Goal: Transaction & Acquisition: Book appointment/travel/reservation

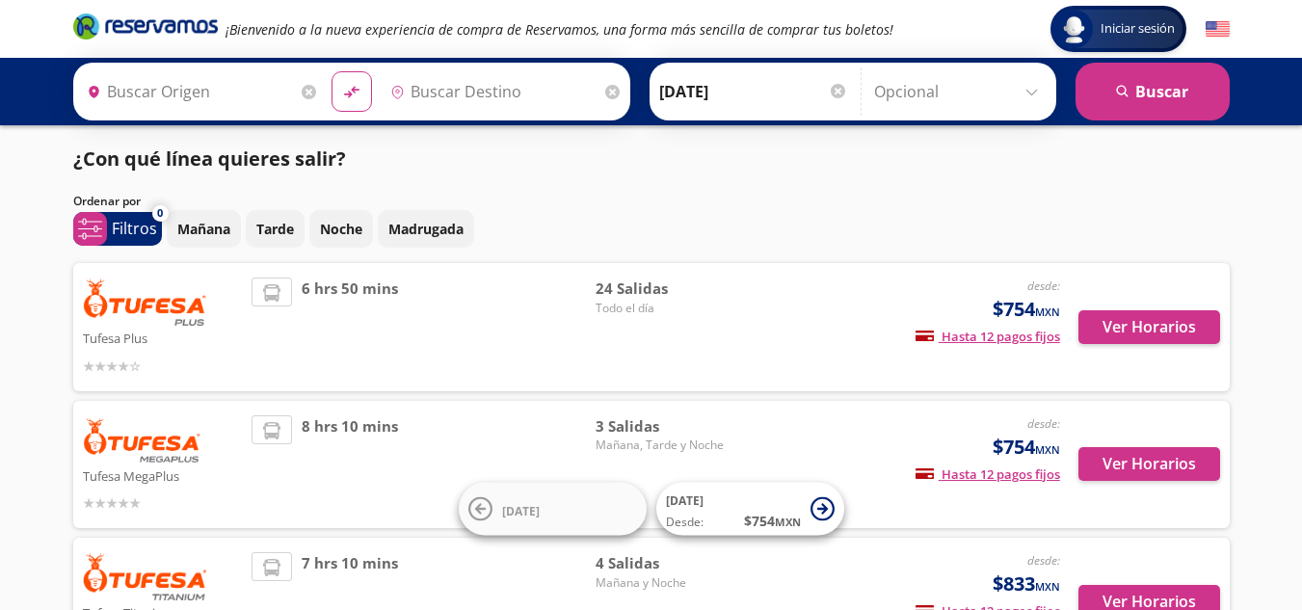
type input "[GEOGRAPHIC_DATA], [GEOGRAPHIC_DATA]"
type input "[PERSON_NAME], [GEOGRAPHIC_DATA]"
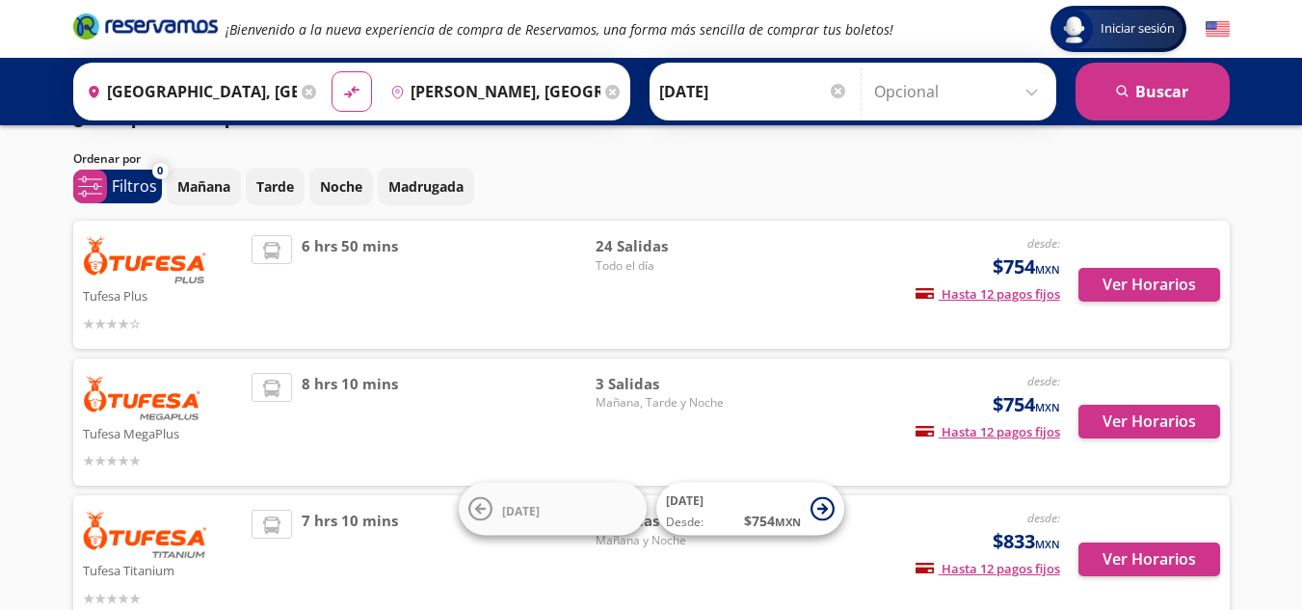
scroll to position [46, 0]
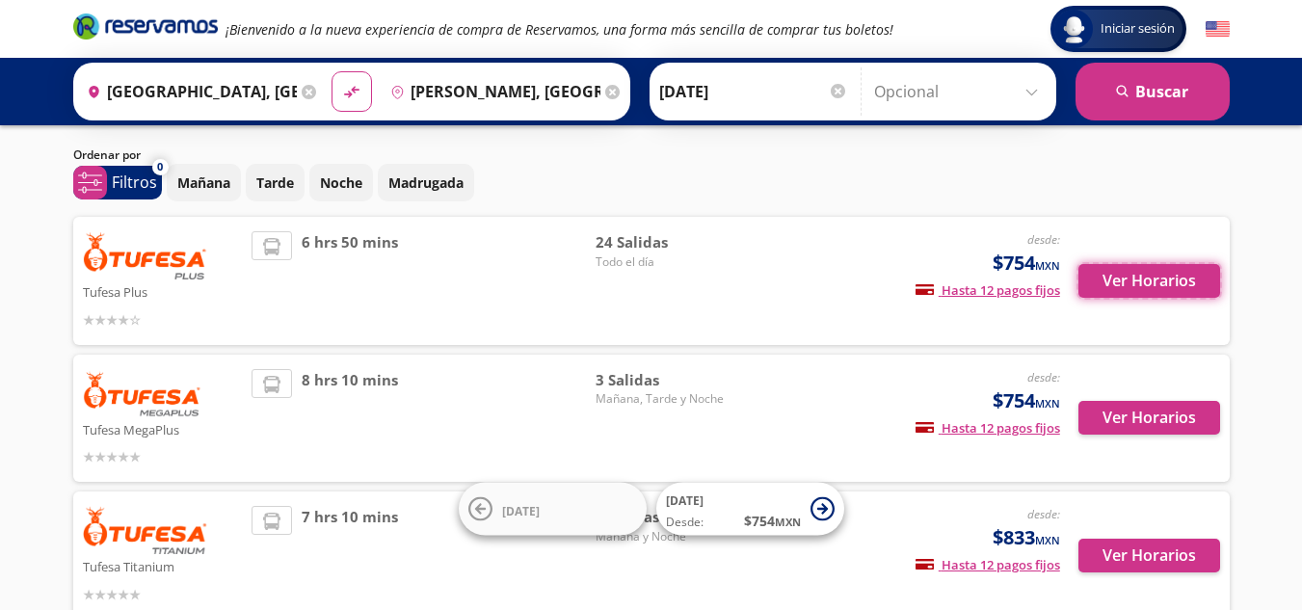
drag, startPoint x: 1139, startPoint y: 279, endPoint x: 822, endPoint y: 312, distance: 318.7
click at [822, 312] on div "Tufesa Plus desde: $754 MXN Hasta 12 pagos fijos Pagos fijos en compras mayores…" at bounding box center [651, 280] width 1137 height 99
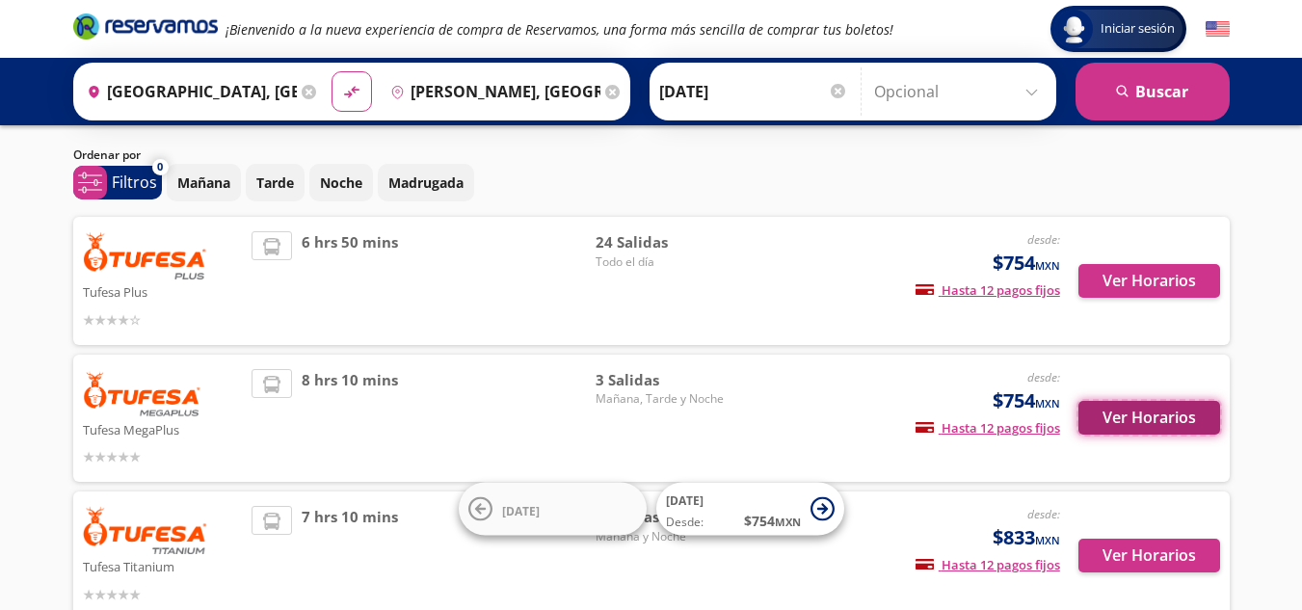
click at [1121, 410] on button "Ver Horarios" at bounding box center [1149, 418] width 142 height 34
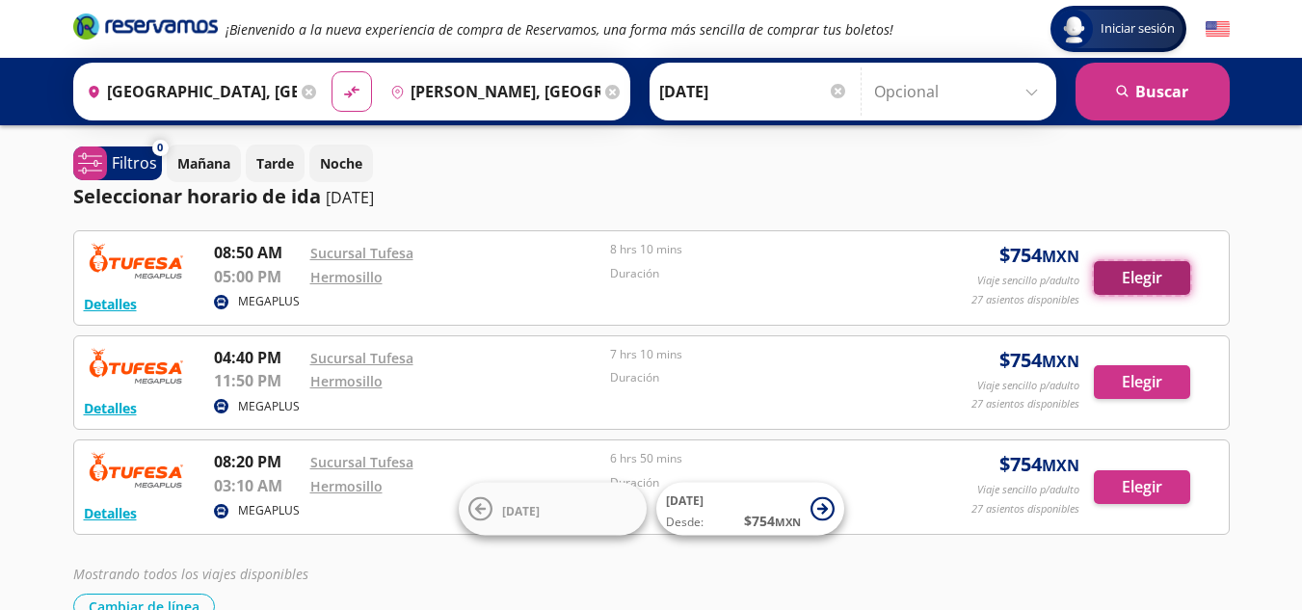
click at [1134, 280] on button "Elegir" at bounding box center [1141, 278] width 96 height 34
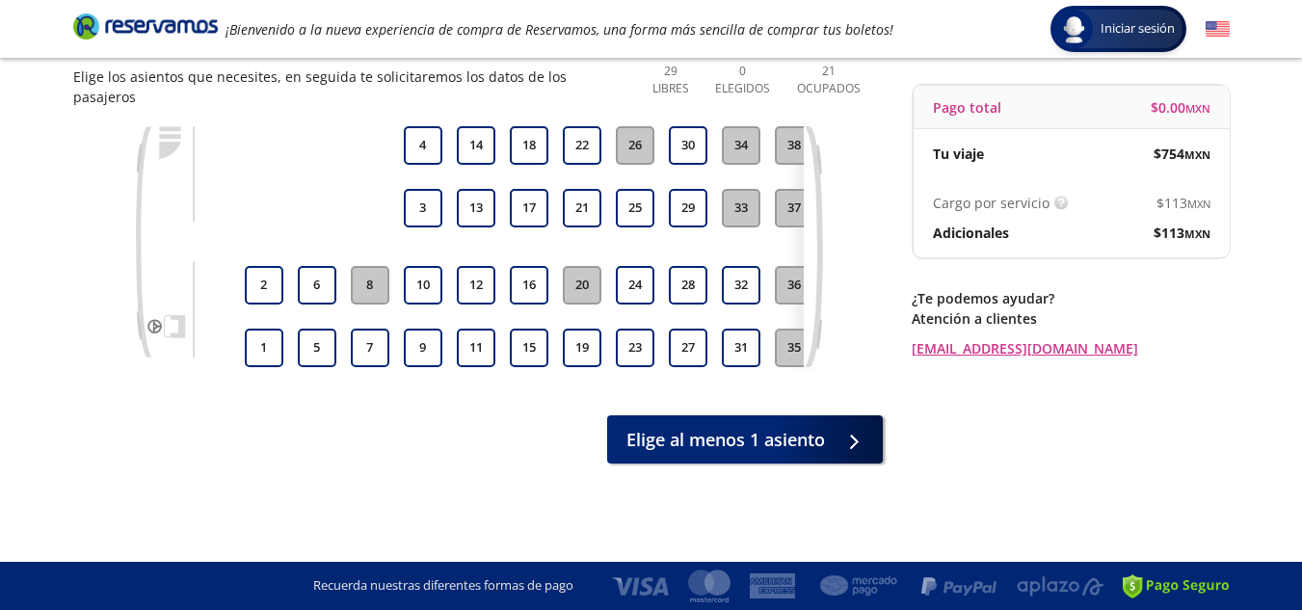
scroll to position [0, 155]
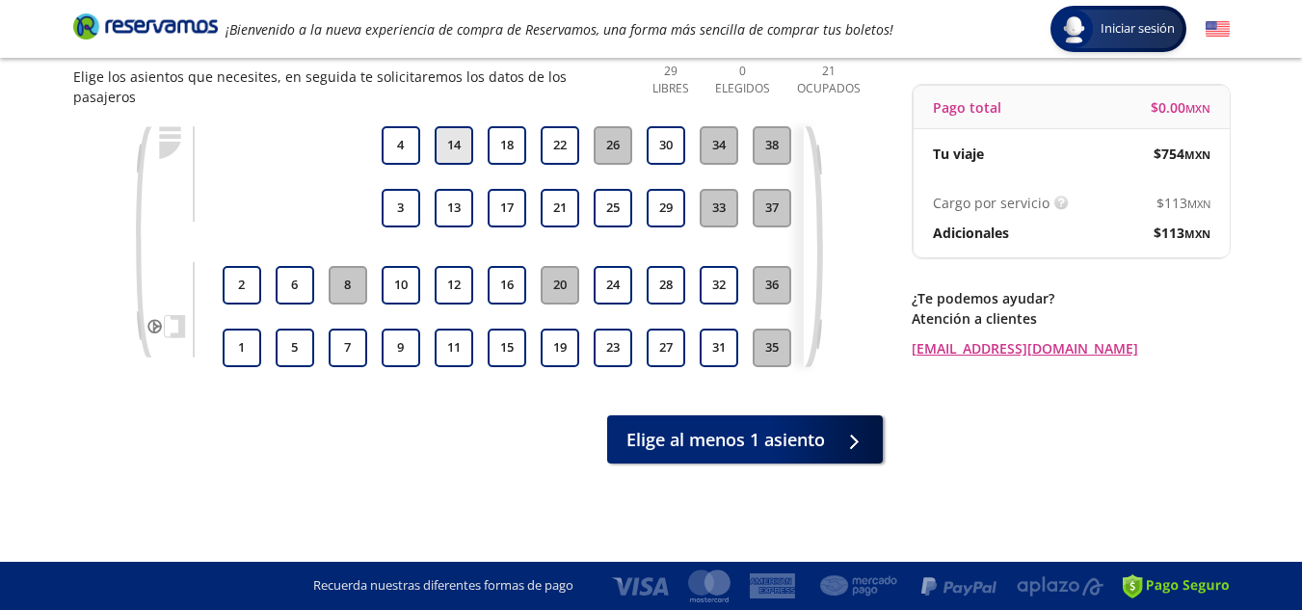
click at [461, 126] on button "14" at bounding box center [454, 145] width 39 height 39
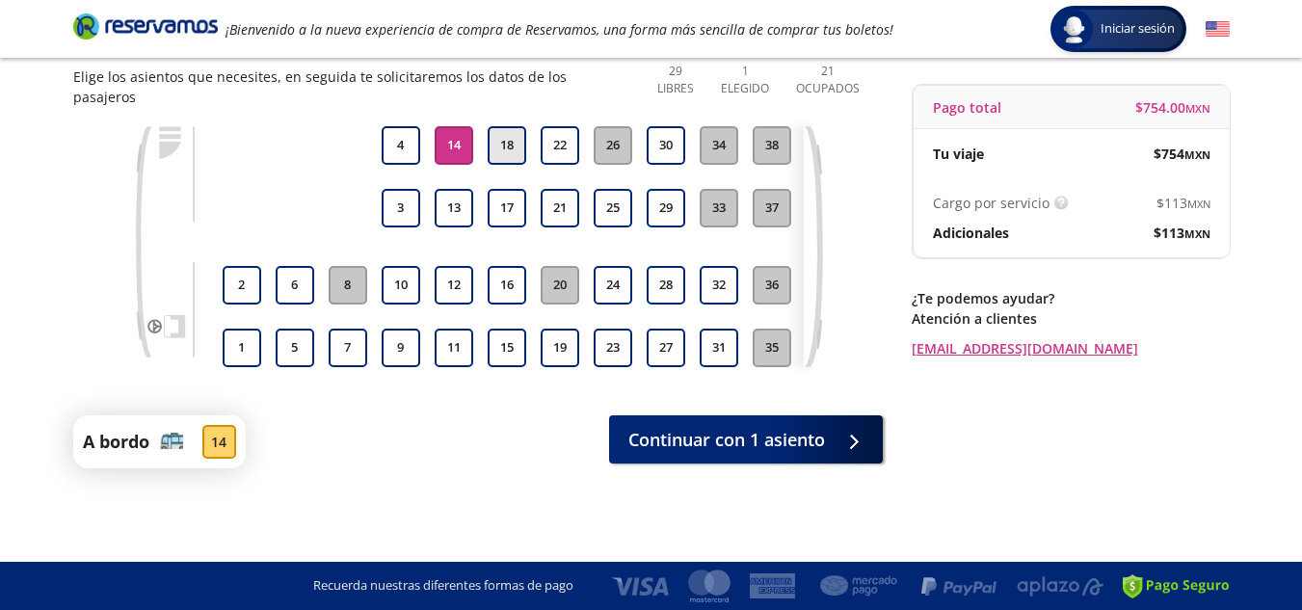
click at [508, 129] on button "18" at bounding box center [506, 145] width 39 height 39
click at [499, 329] on button "15" at bounding box center [506, 348] width 39 height 39
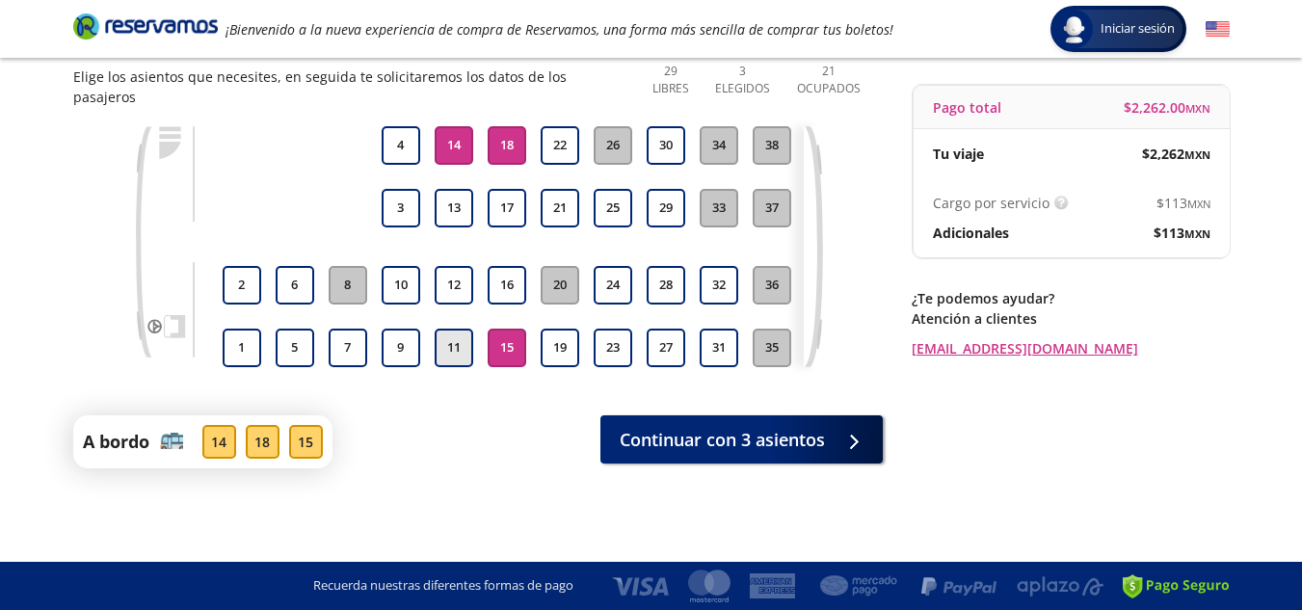
click at [447, 330] on button "11" at bounding box center [454, 348] width 39 height 39
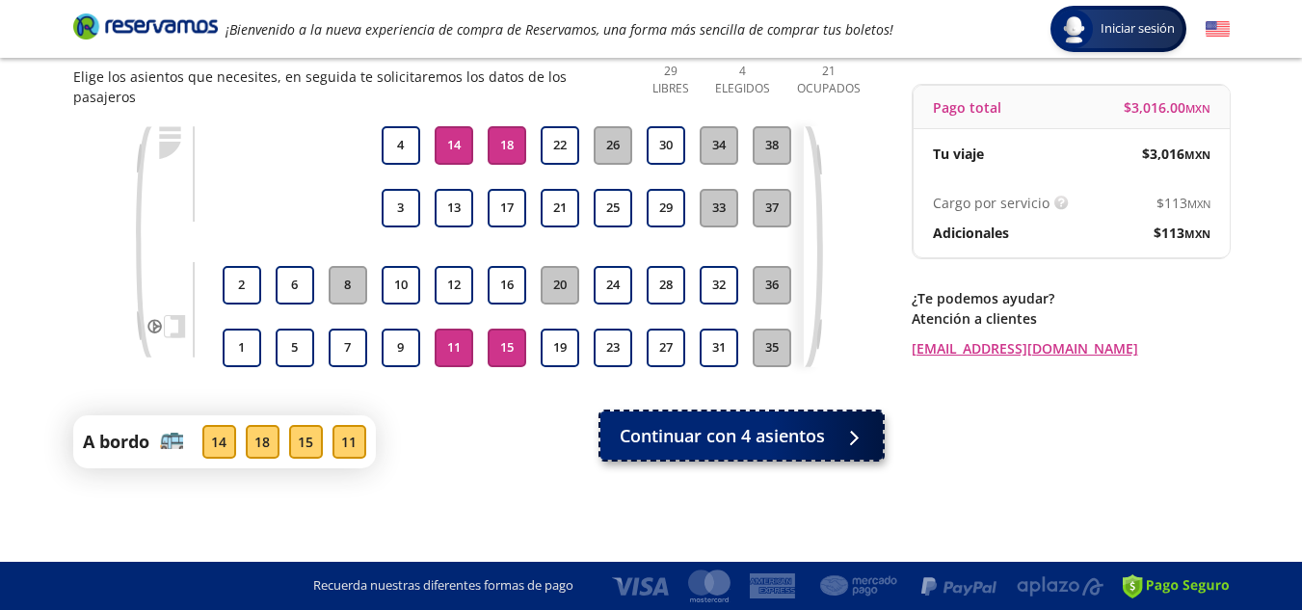
click at [656, 432] on span "Continuar con 4 asientos" at bounding box center [721, 436] width 205 height 26
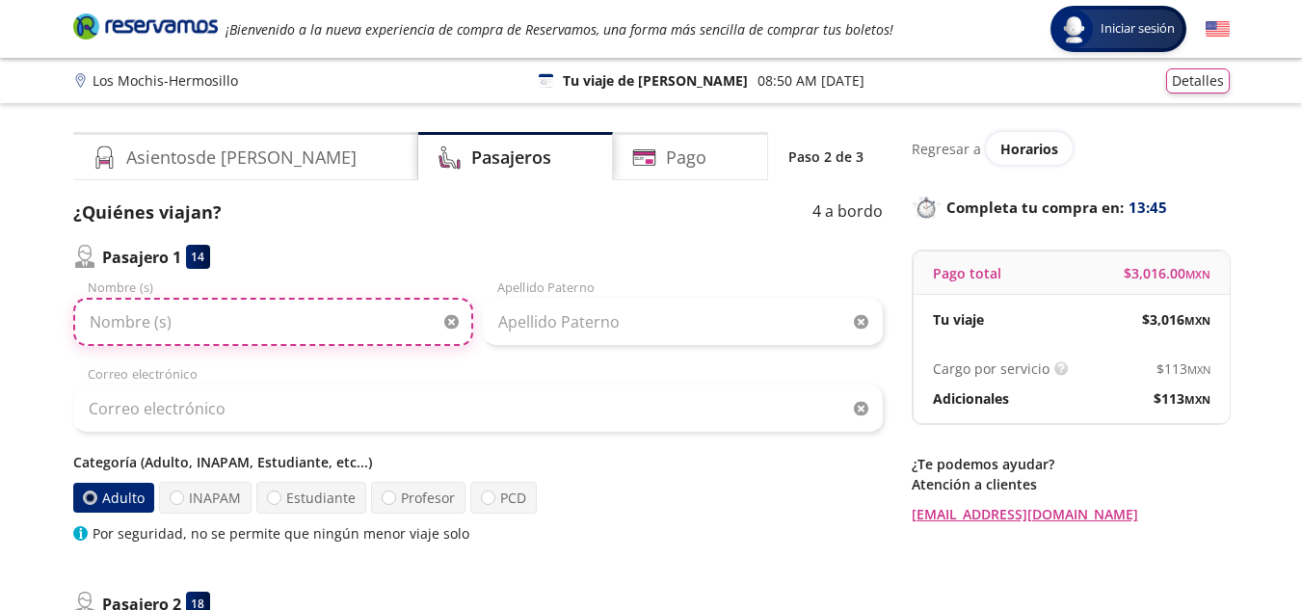
click at [371, 324] on input "Nombre (s)" at bounding box center [273, 322] width 400 height 48
type input "[PERSON_NAME]"
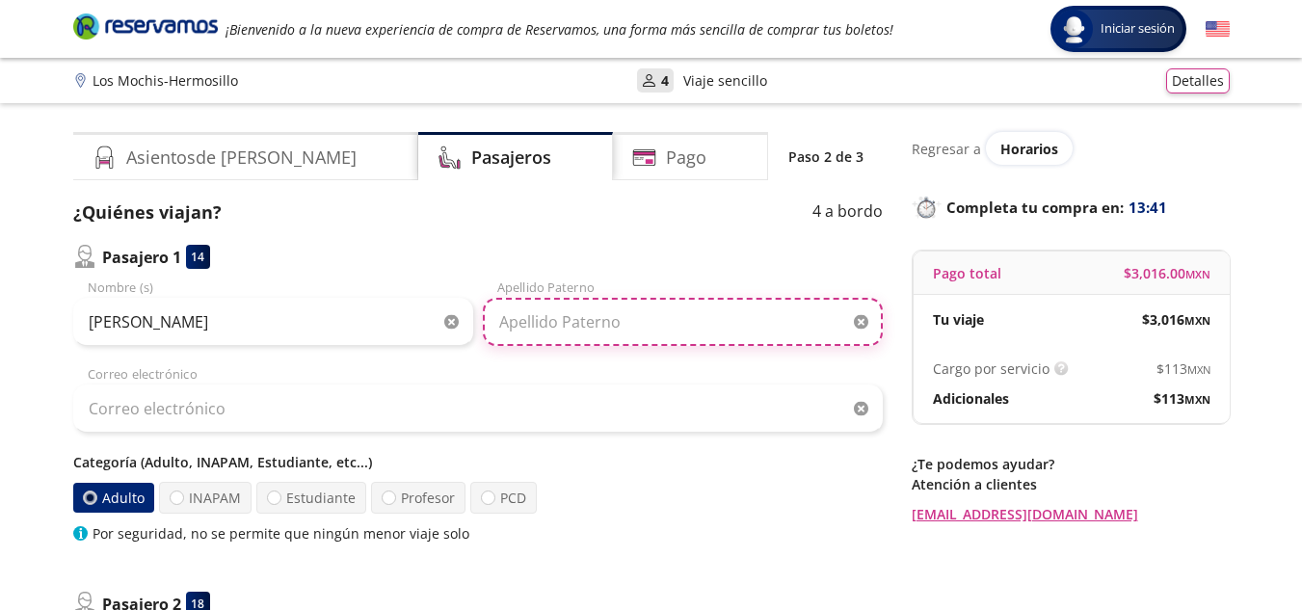
click at [633, 340] on input "Apellido Paterno" at bounding box center [683, 322] width 400 height 48
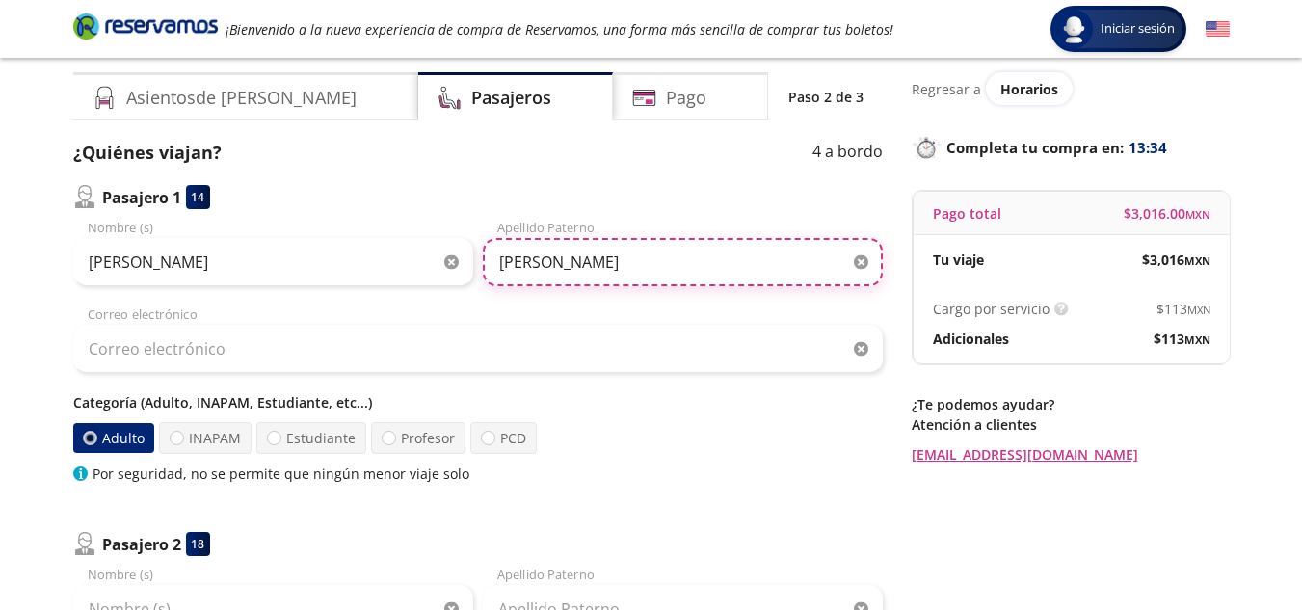
scroll to position [61, 0]
type input "[PERSON_NAME]"
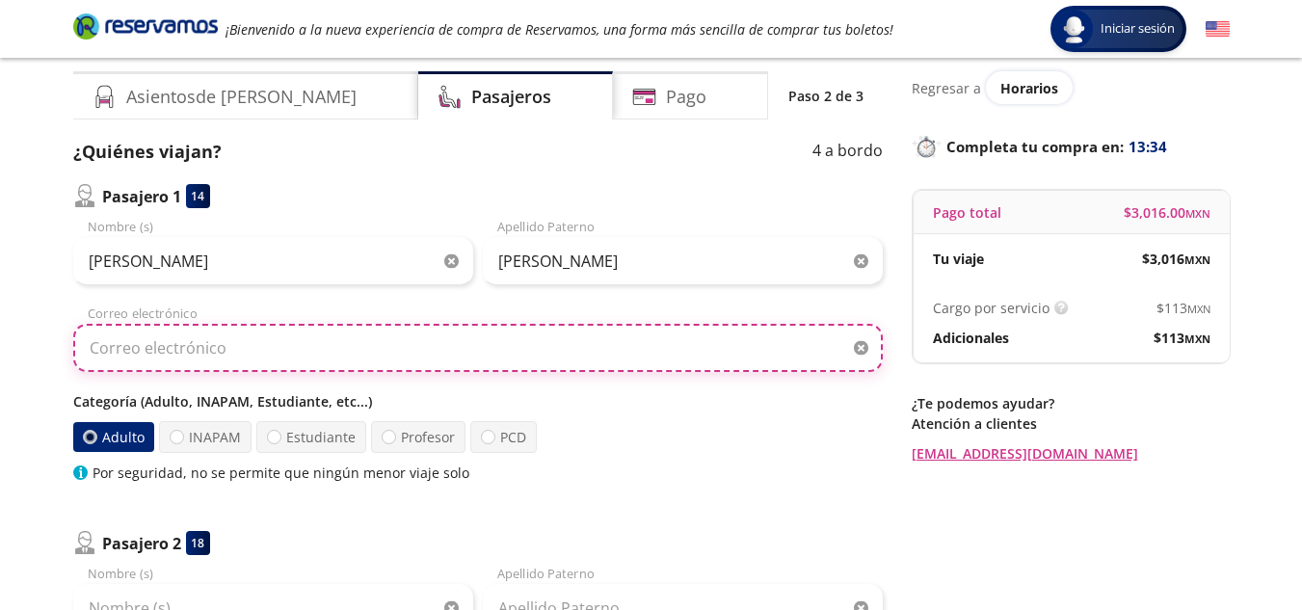
click at [559, 354] on input "Correo electrónico" at bounding box center [477, 348] width 809 height 48
type input "[EMAIL_ADDRESS][DOMAIN_NAME]"
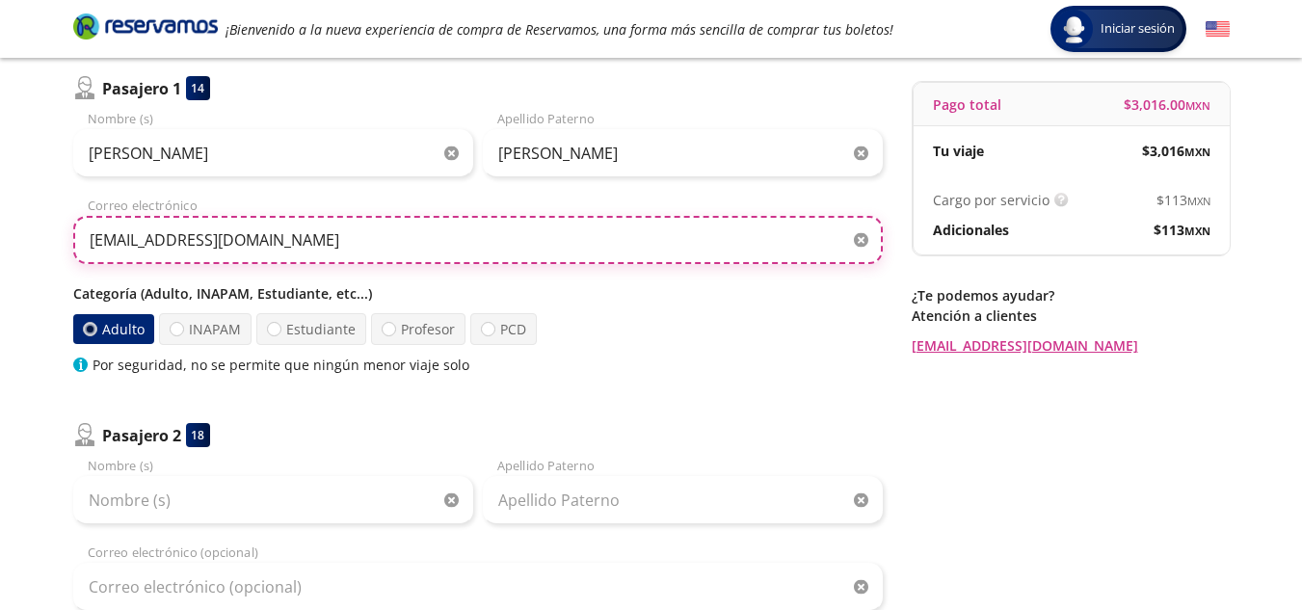
scroll to position [170, 0]
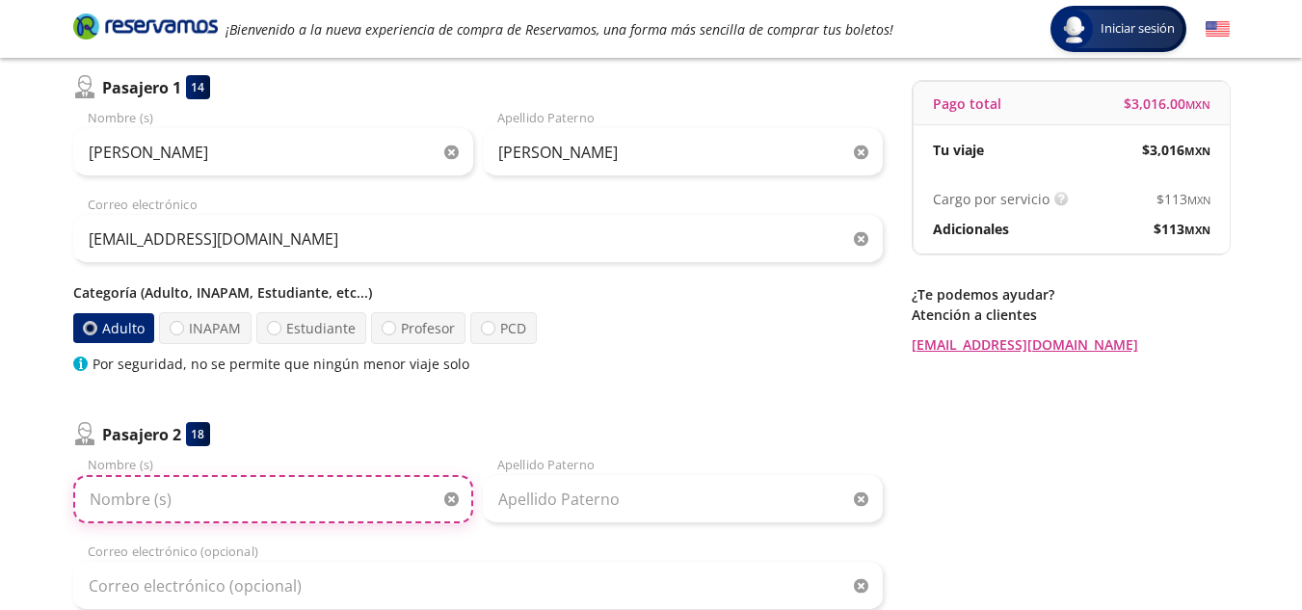
click at [323, 506] on input "Nombre (s)" at bounding box center [273, 499] width 400 height 48
type input "[DEMOGRAPHIC_DATA]"
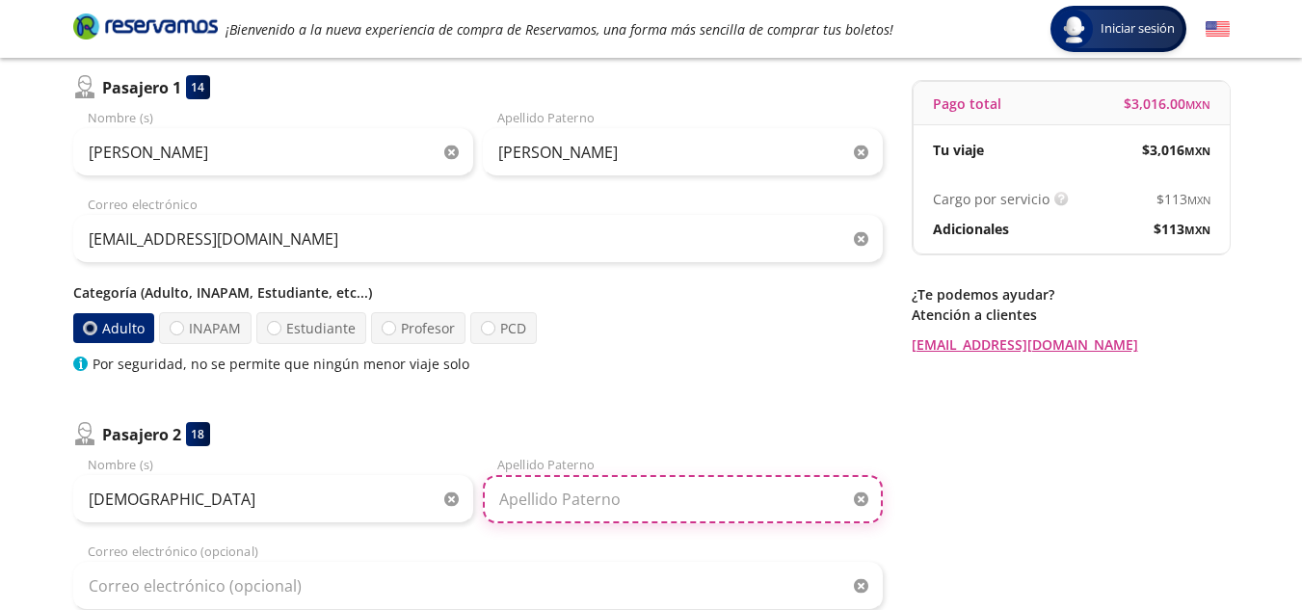
click at [583, 503] on input "Apellido Paterno" at bounding box center [683, 499] width 400 height 48
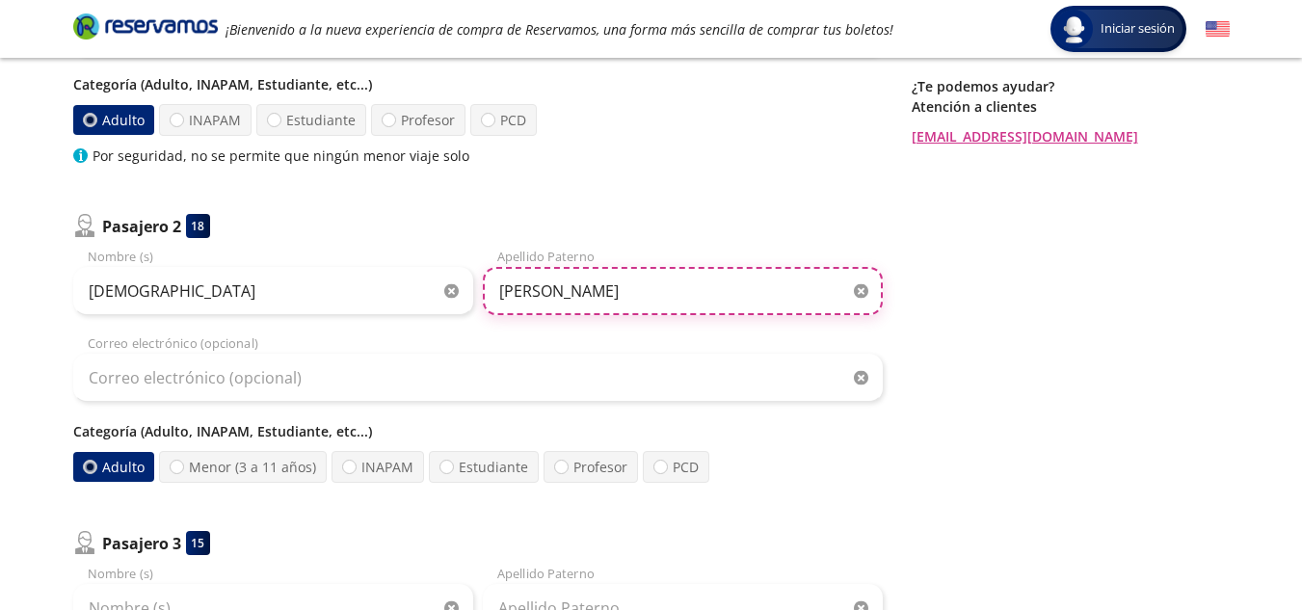
scroll to position [379, 0]
type input "[PERSON_NAME]"
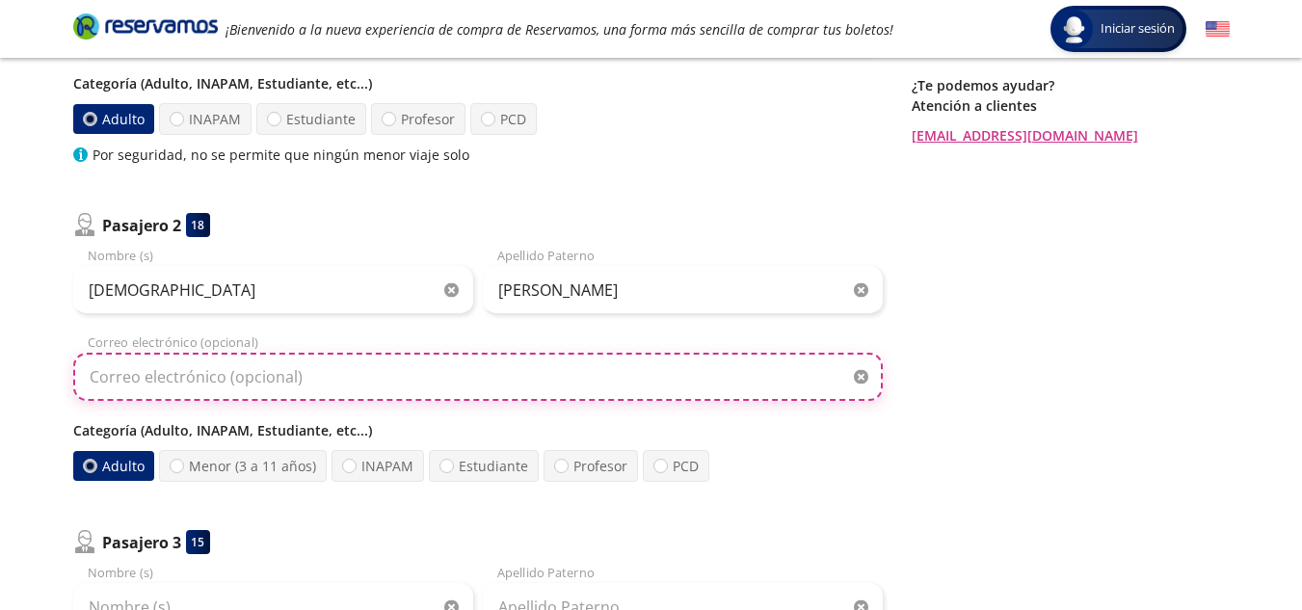
click at [381, 368] on input "Correo electrónico (opcional)" at bounding box center [477, 377] width 809 height 48
type input "[EMAIL_ADDRESS][DOMAIN_NAME]"
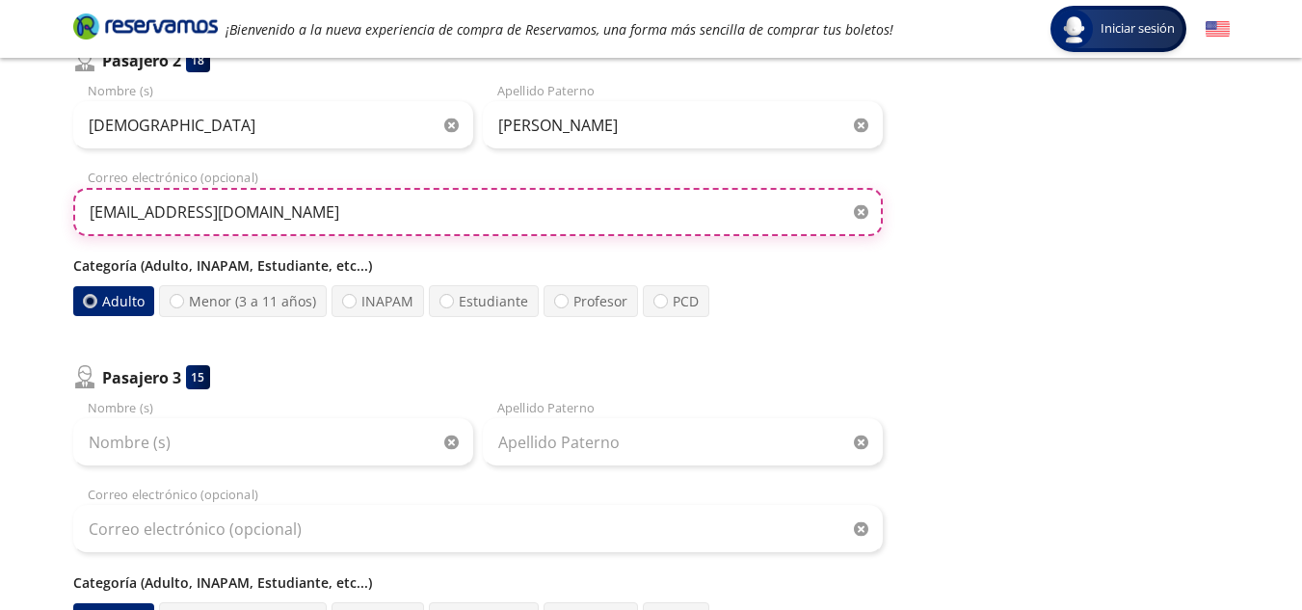
scroll to position [544, 0]
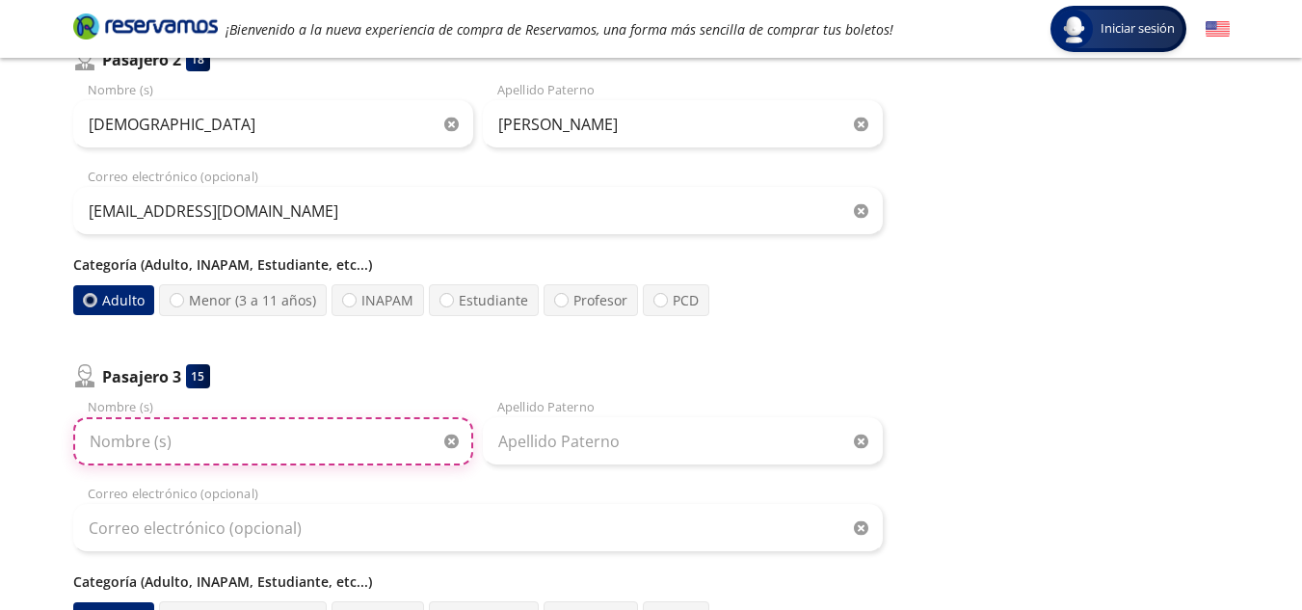
click at [190, 455] on input "Nombre (s)" at bounding box center [273, 441] width 400 height 48
type input "[PERSON_NAME]"
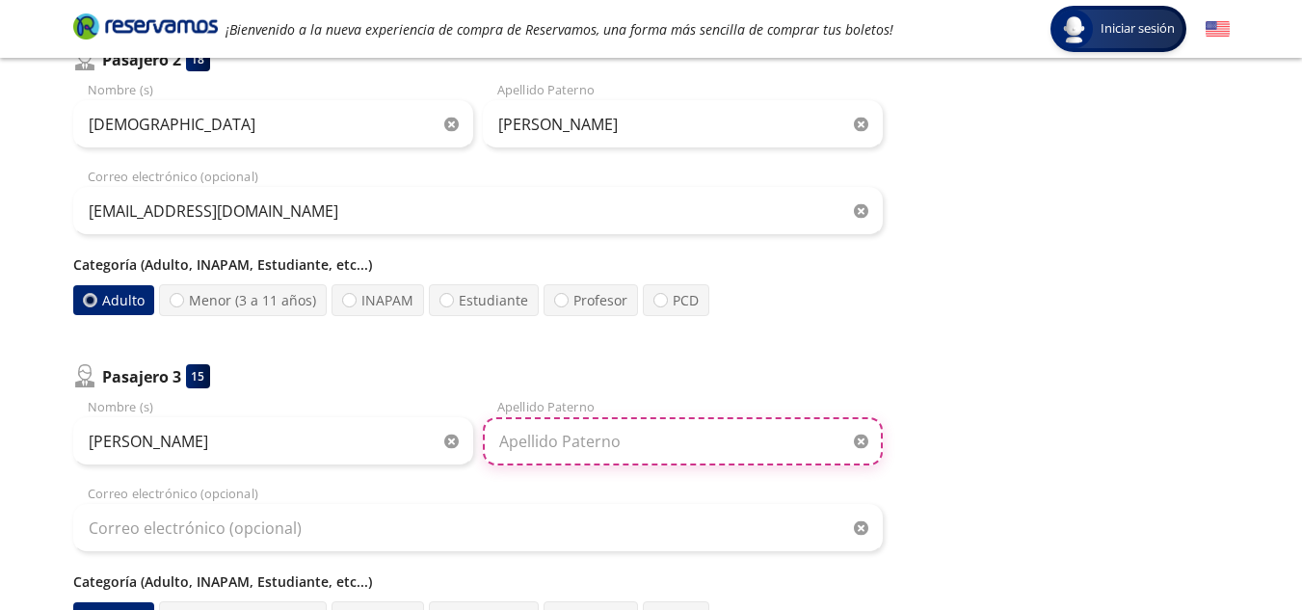
click at [563, 456] on input "Apellido Paterno" at bounding box center [683, 441] width 400 height 48
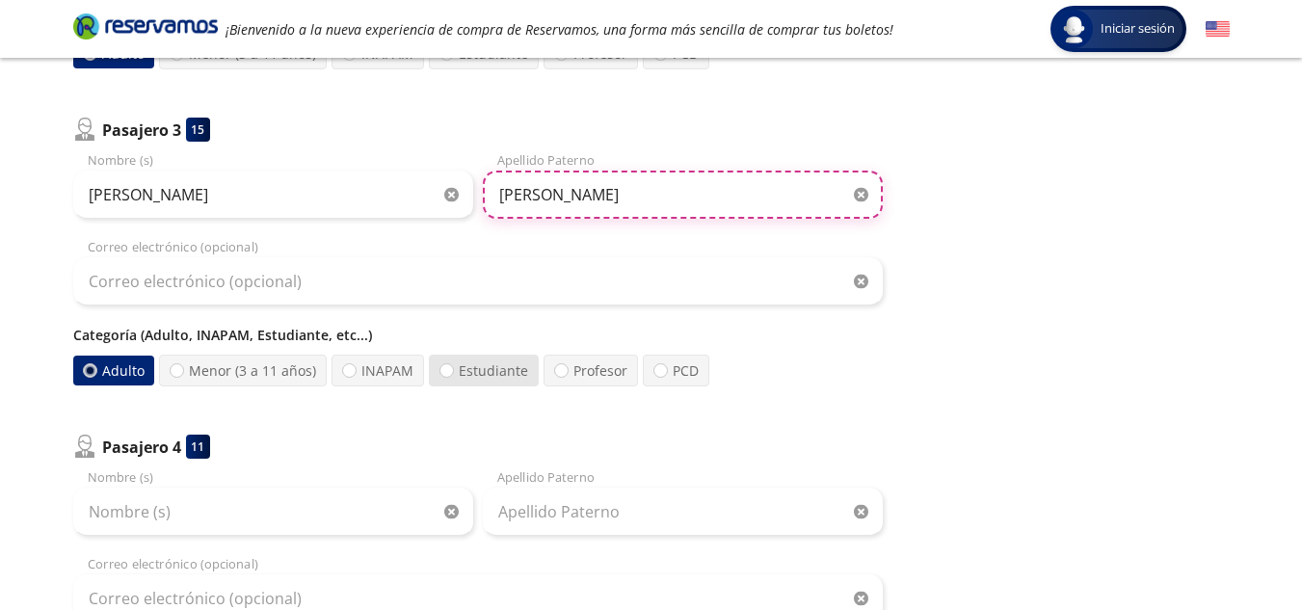
scroll to position [792, 0]
type input "[PERSON_NAME]"
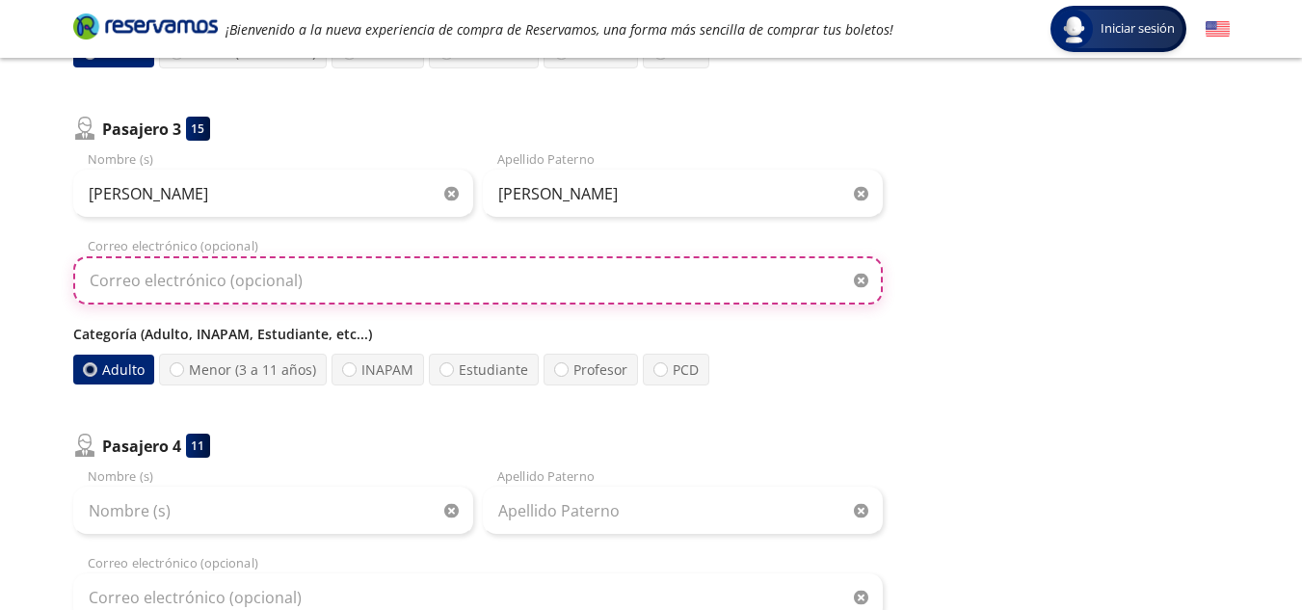
click at [353, 284] on input "Correo electrónico (opcional)" at bounding box center [477, 280] width 809 height 48
type input "[EMAIL_ADDRESS][DOMAIN_NAME]"
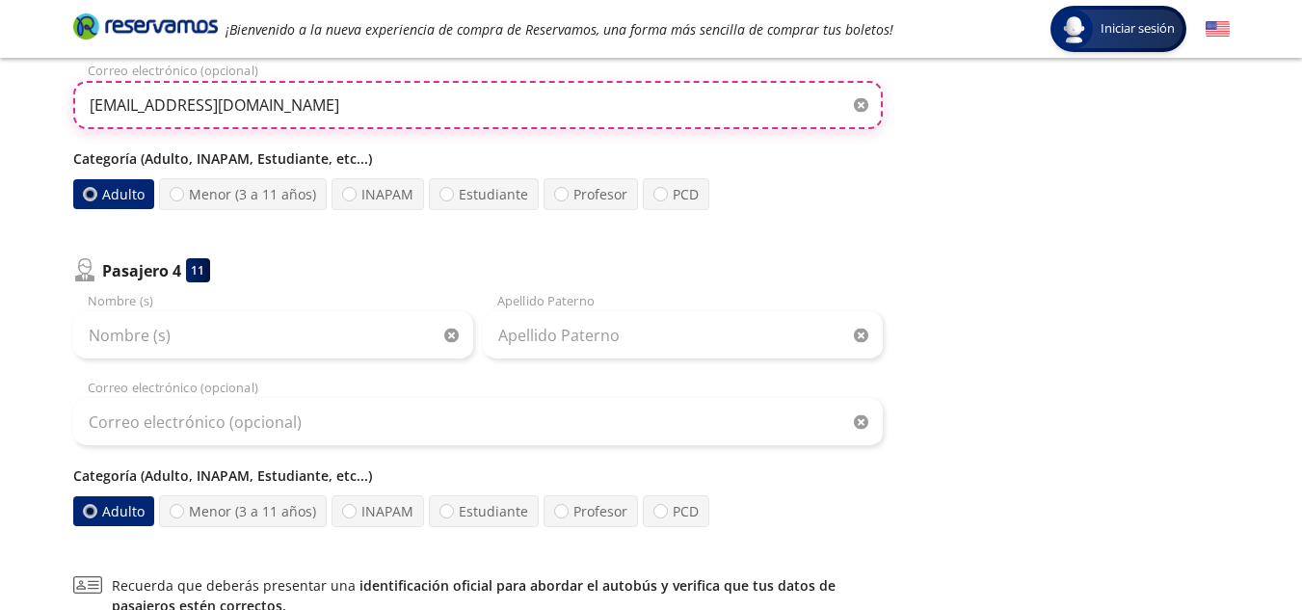
scroll to position [968, 0]
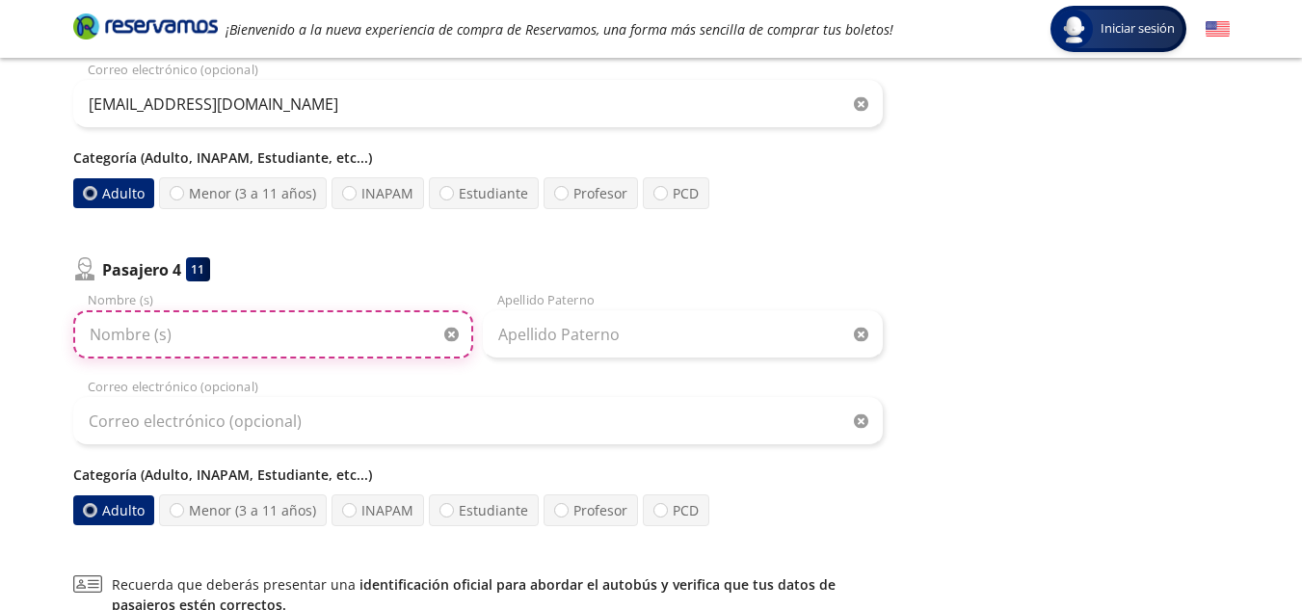
click at [250, 342] on input "Nombre (s)" at bounding box center [273, 334] width 400 height 48
type input "[PERSON_NAME]"
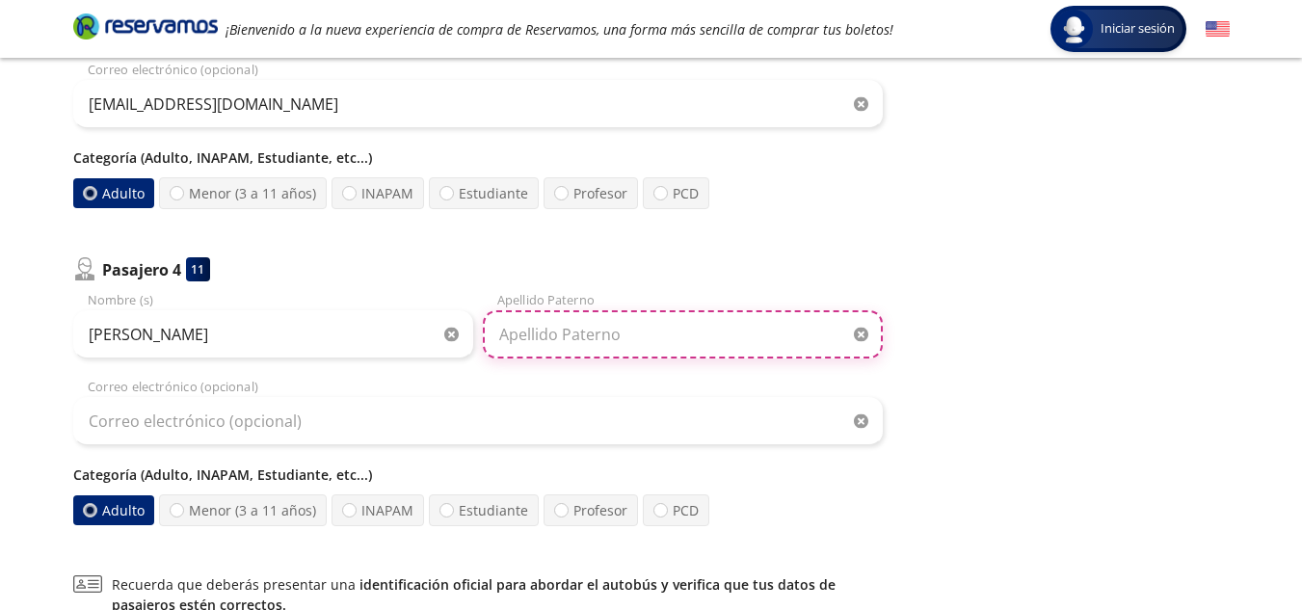
click at [620, 329] on input "Apellido Paterno" at bounding box center [683, 334] width 400 height 48
type input "[PERSON_NAME]"
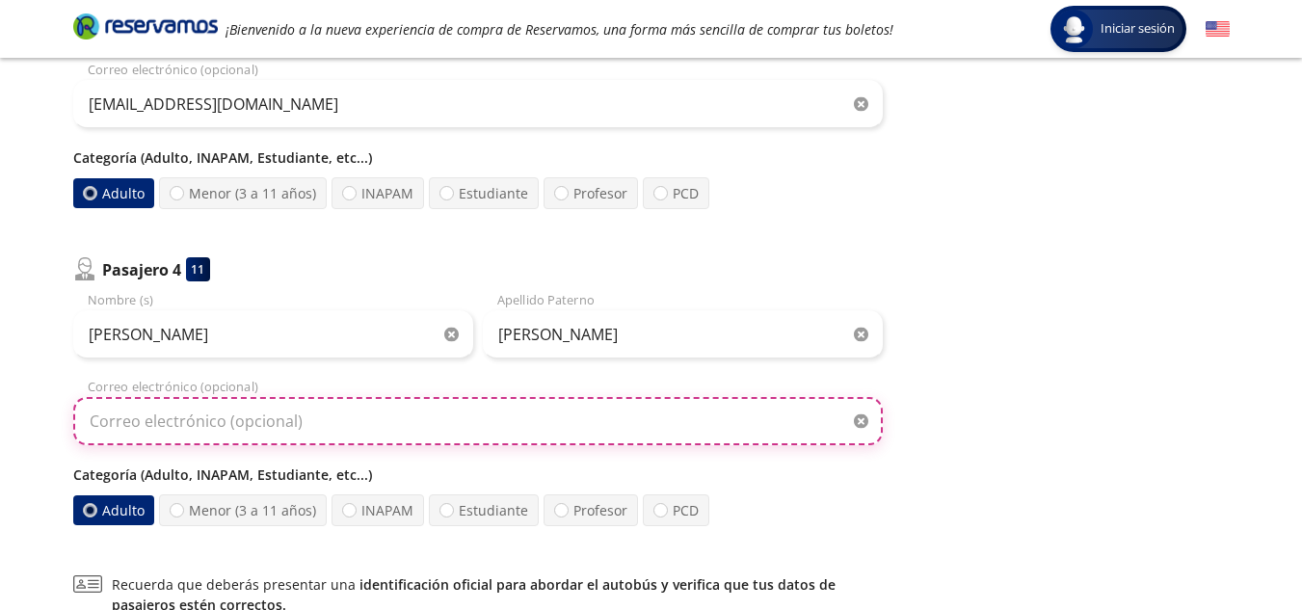
click at [467, 426] on input "Correo electrónico (opcional)" at bounding box center [477, 421] width 809 height 48
type input "[EMAIL_ADDRESS][DOMAIN_NAME]"
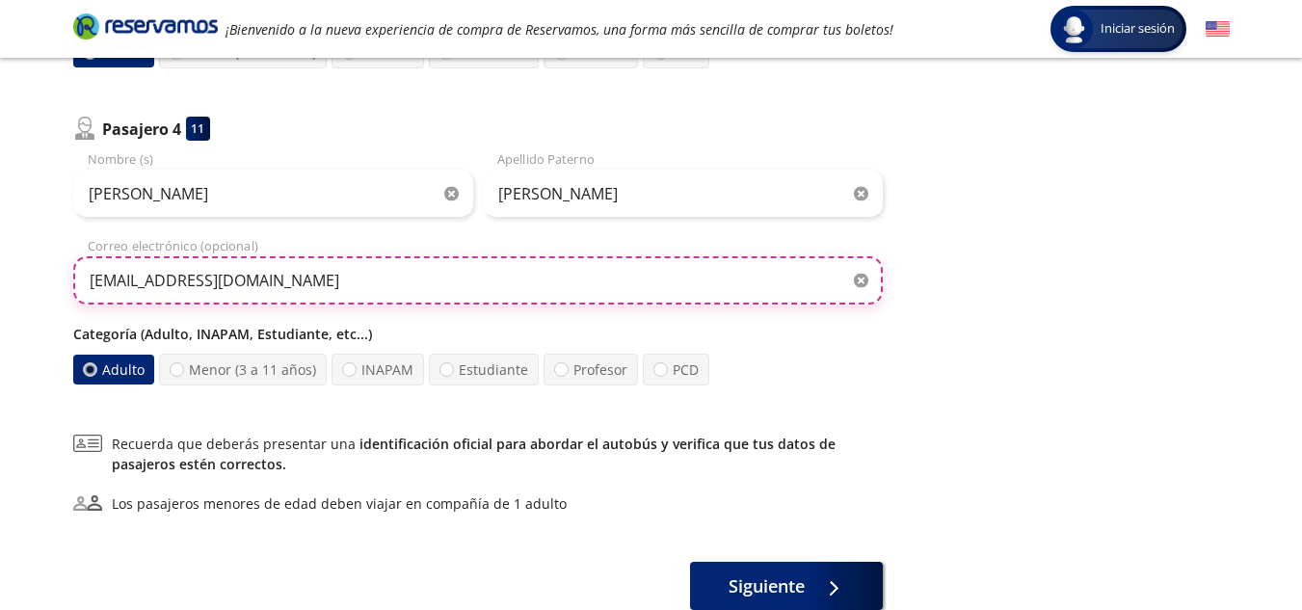
scroll to position [1234, 0]
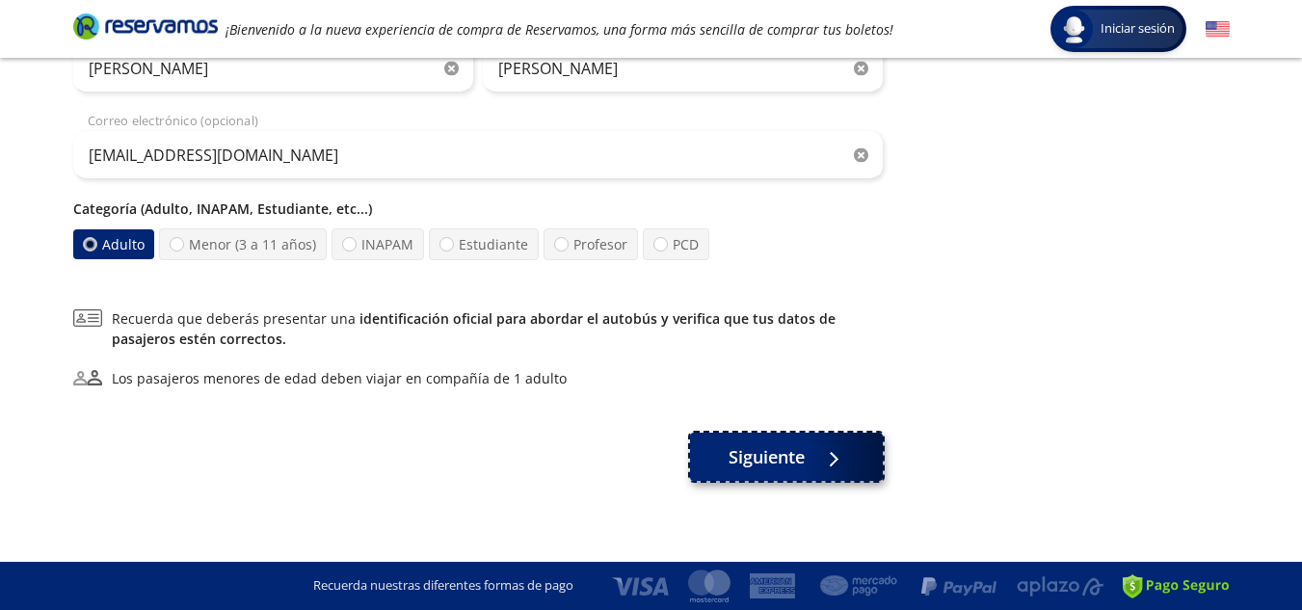
click at [760, 461] on span "Siguiente" at bounding box center [766, 457] width 76 height 26
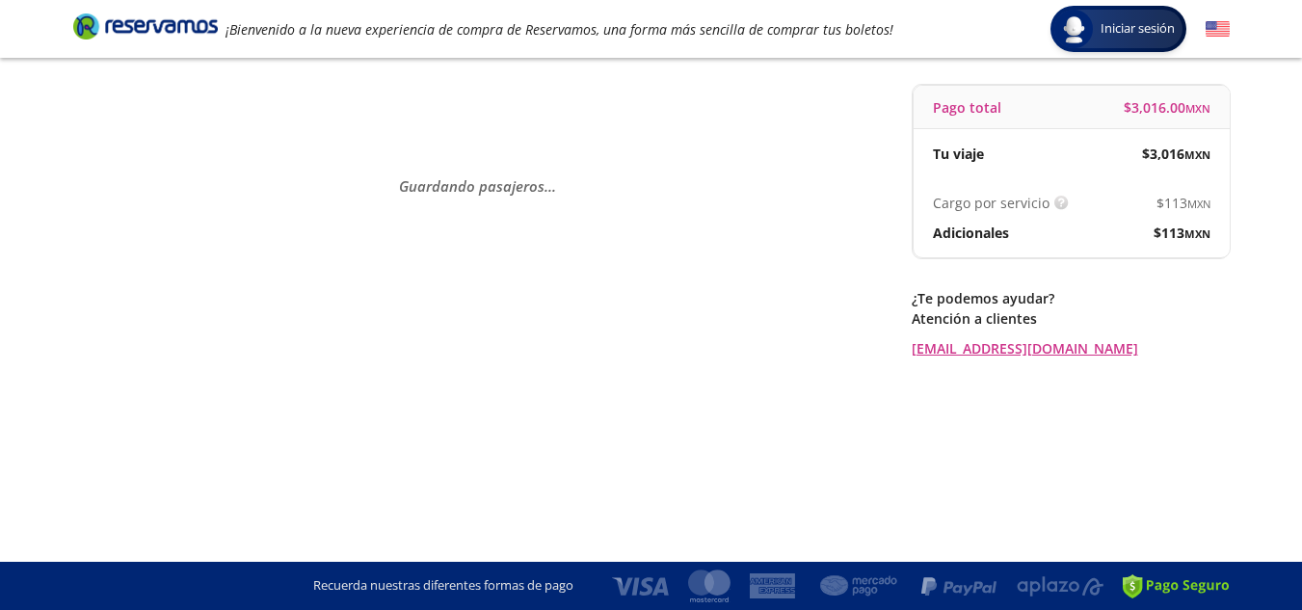
scroll to position [0, 0]
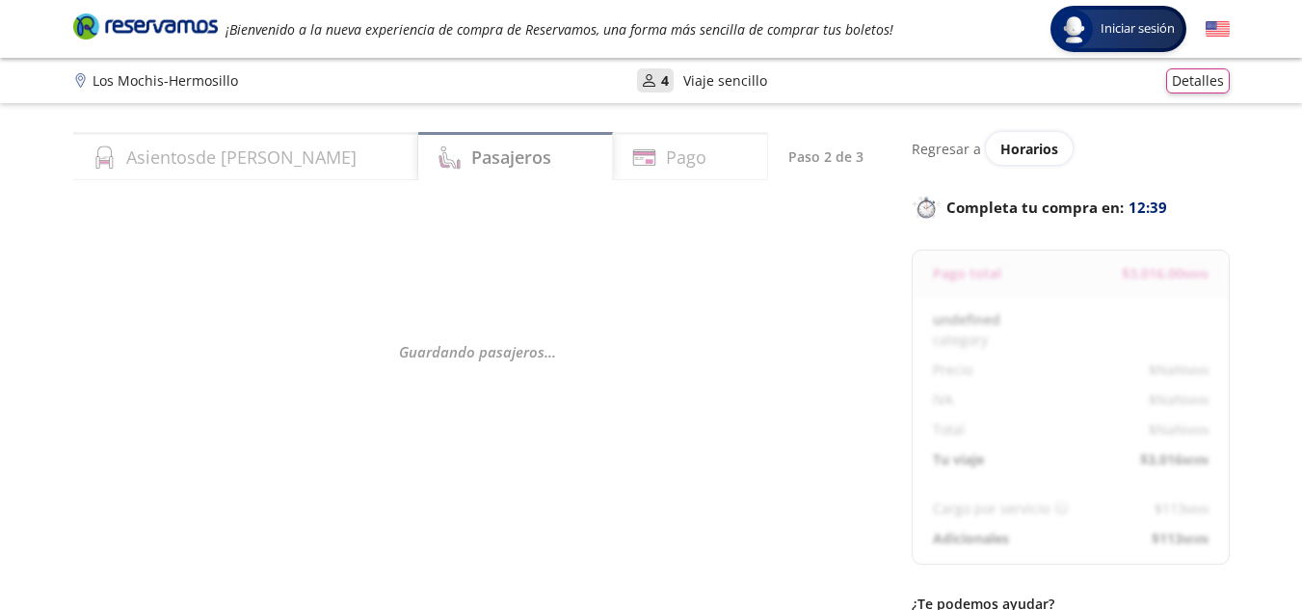
select select "MX"
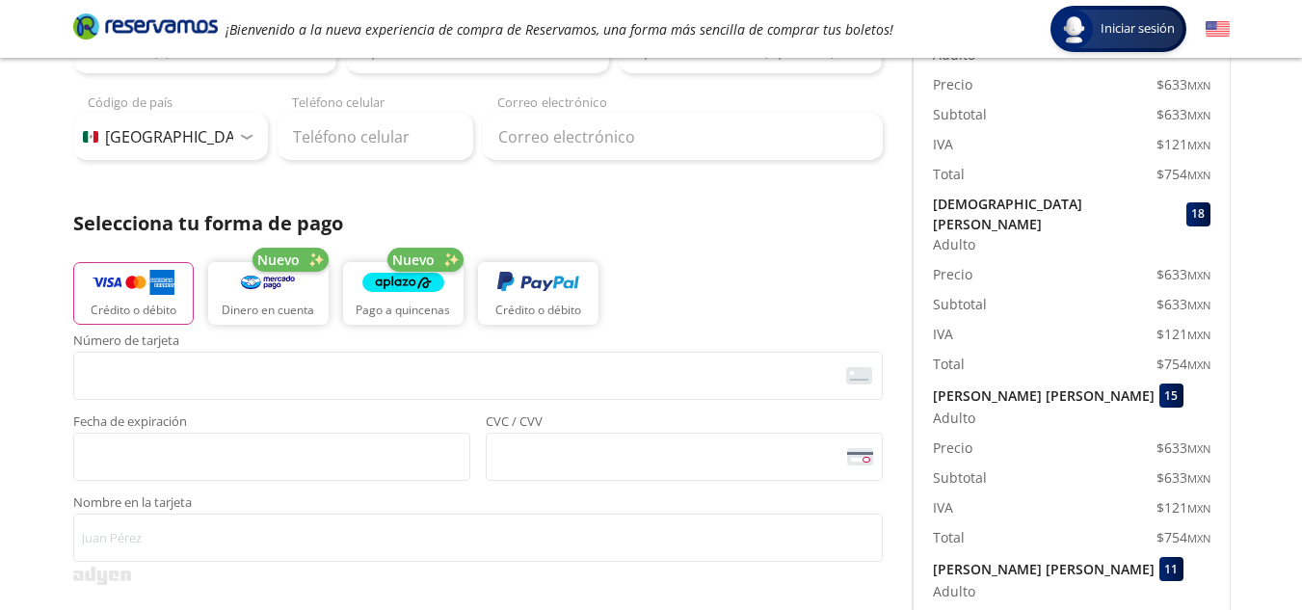
scroll to position [291, 0]
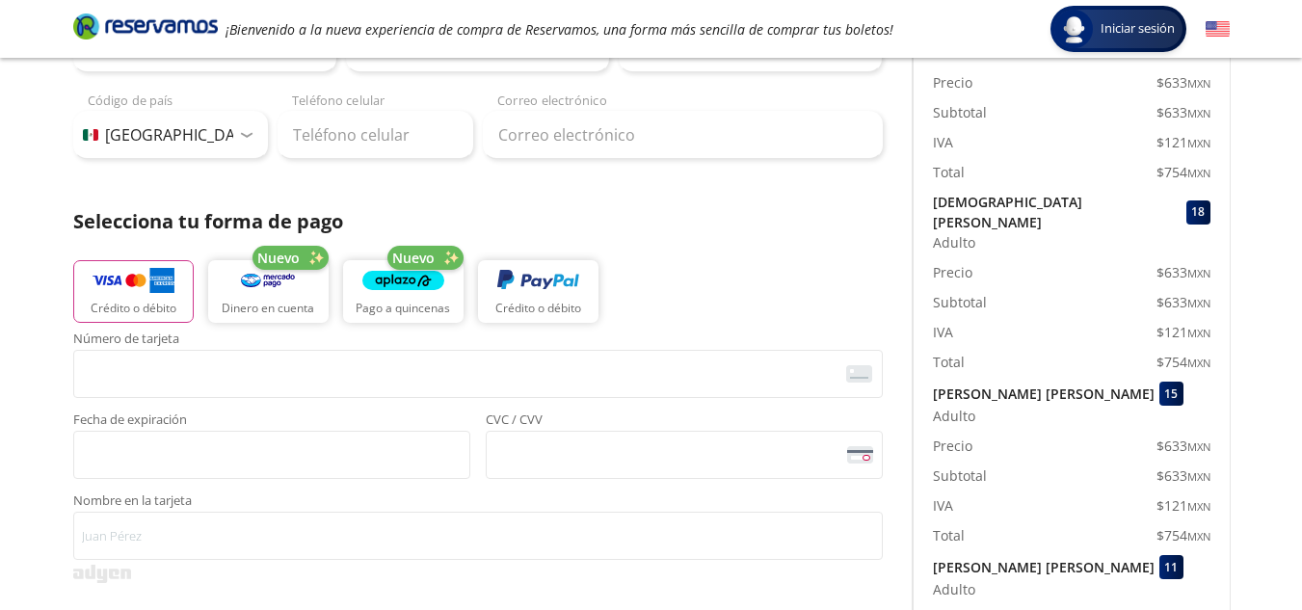
click at [654, 414] on span "CVC / CVV" at bounding box center [684, 421] width 397 height 17
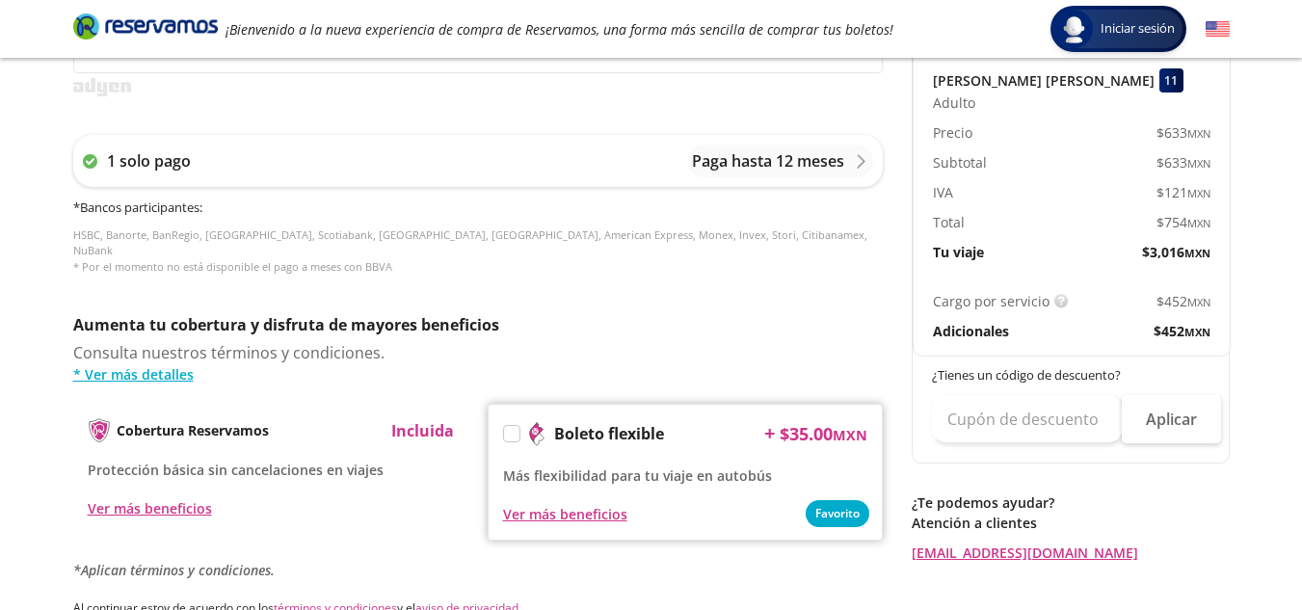
scroll to position [778, 0]
click at [513, 425] on label at bounding box center [511, 432] width 15 height 15
click at [513, 430] on input "Boleto flexible" at bounding box center [510, 436] width 13 height 13
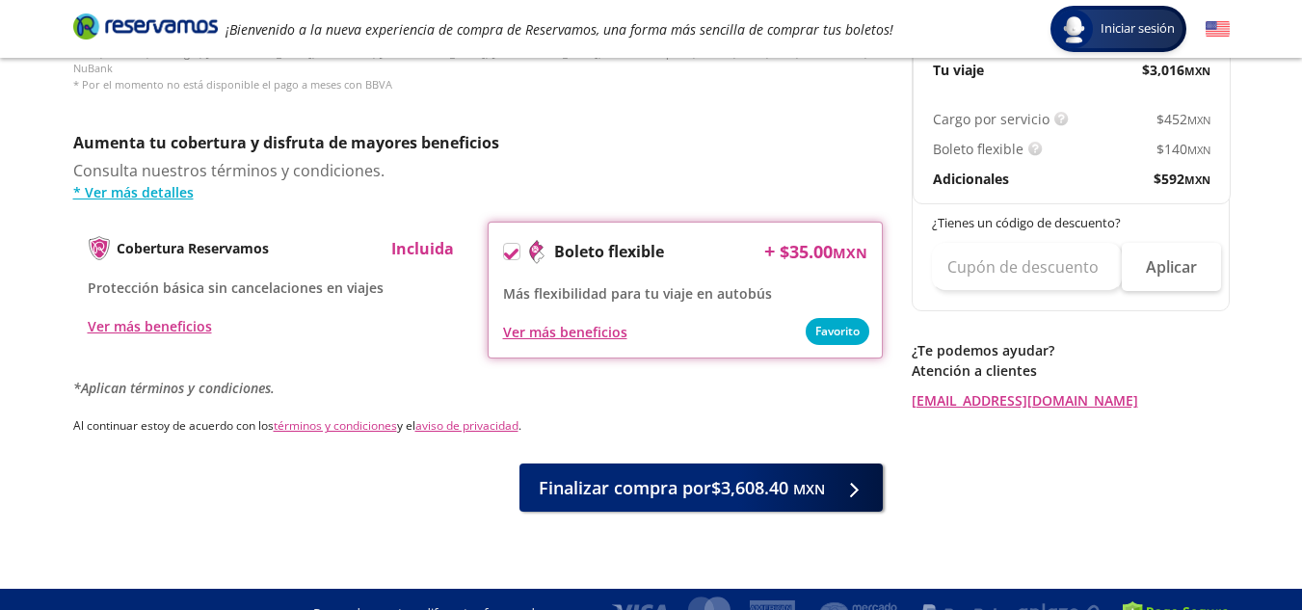
scroll to position [961, 0]
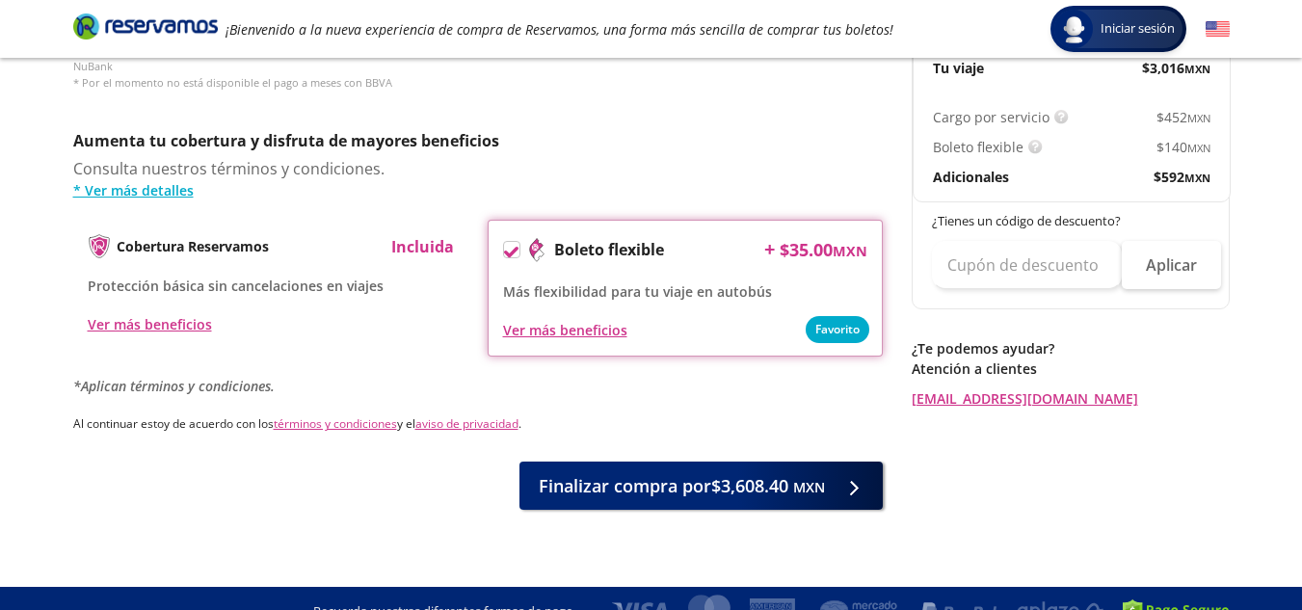
click at [509, 247] on icon at bounding box center [511, 252] width 14 height 11
click at [509, 247] on input "Boleto flexible" at bounding box center [510, 253] width 13 height 13
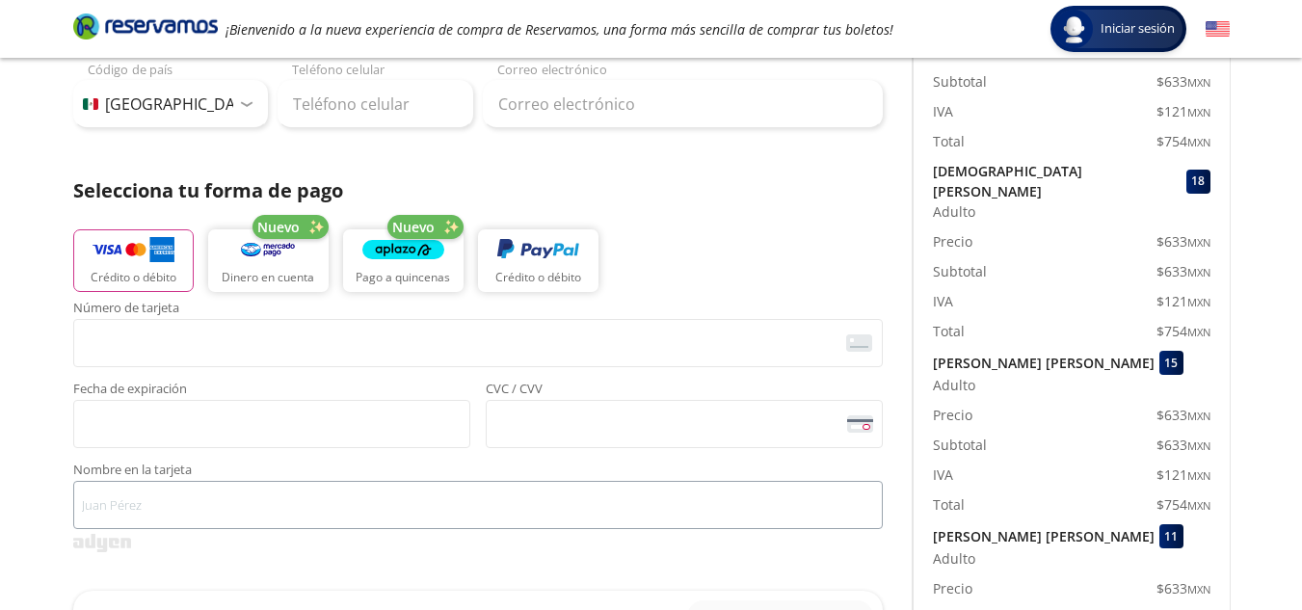
scroll to position [310, 0]
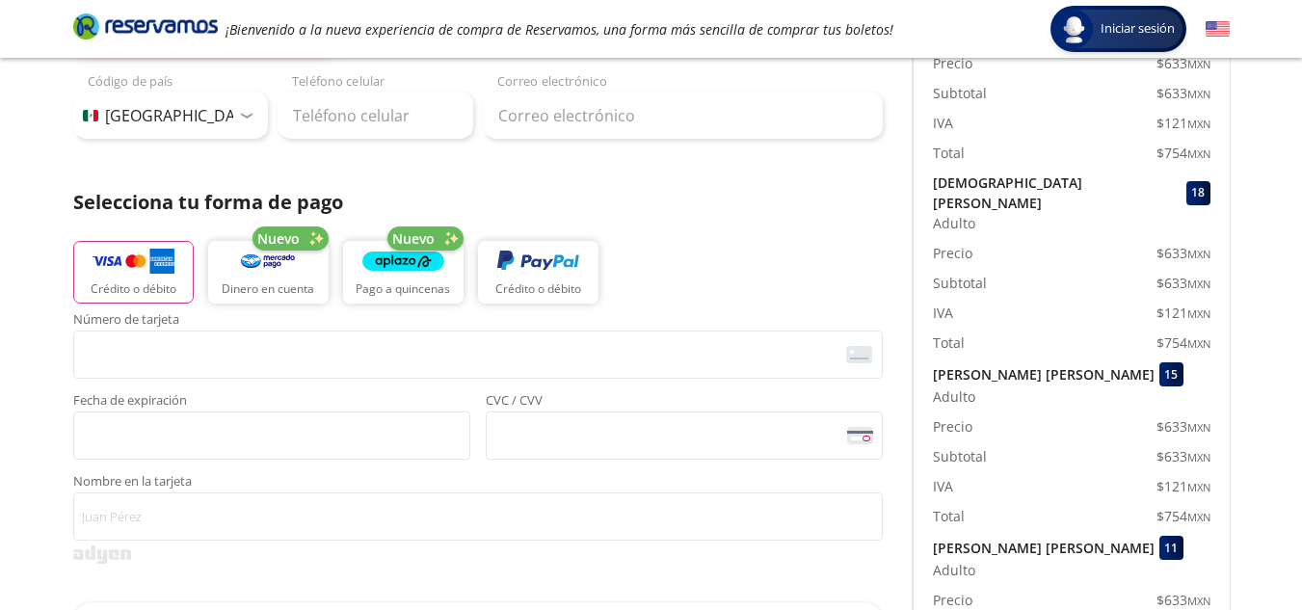
type input "[PERSON_NAME]"
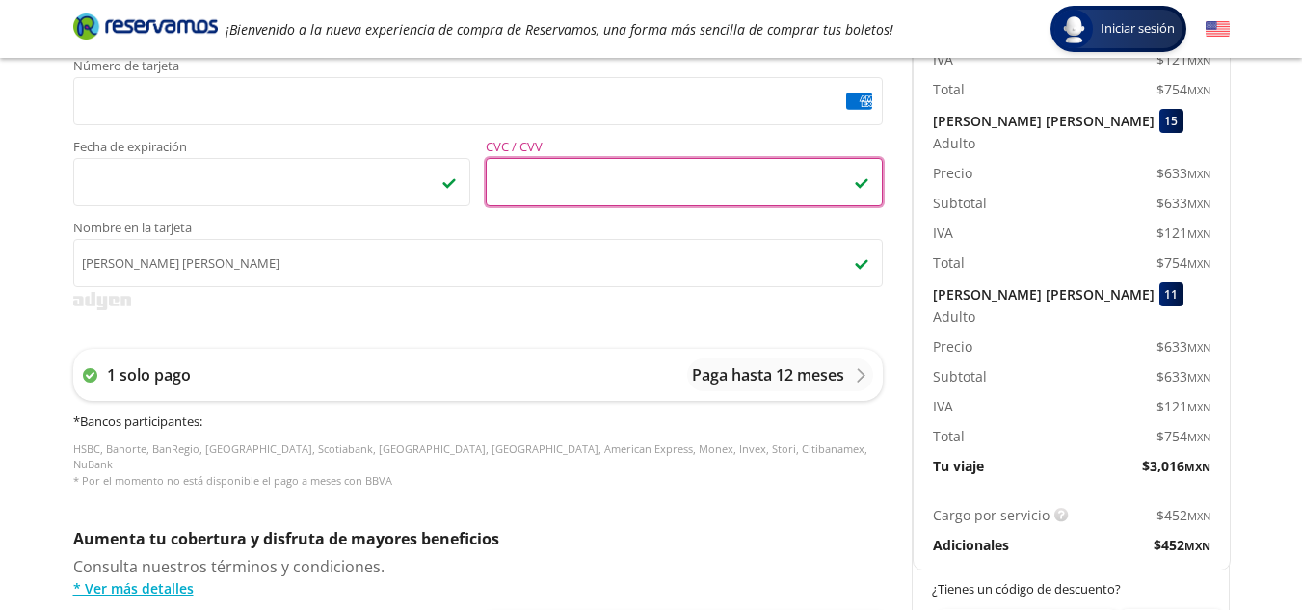
scroll to position [568, 0]
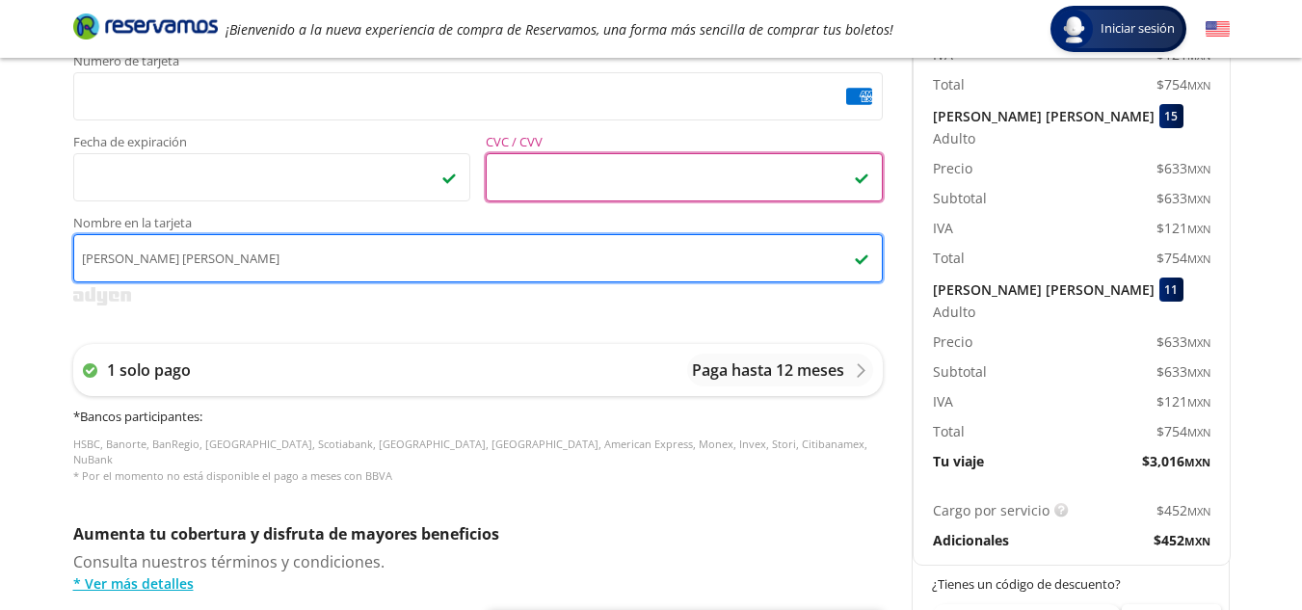
click at [204, 262] on input "[PERSON_NAME] [PERSON_NAME]" at bounding box center [477, 258] width 809 height 48
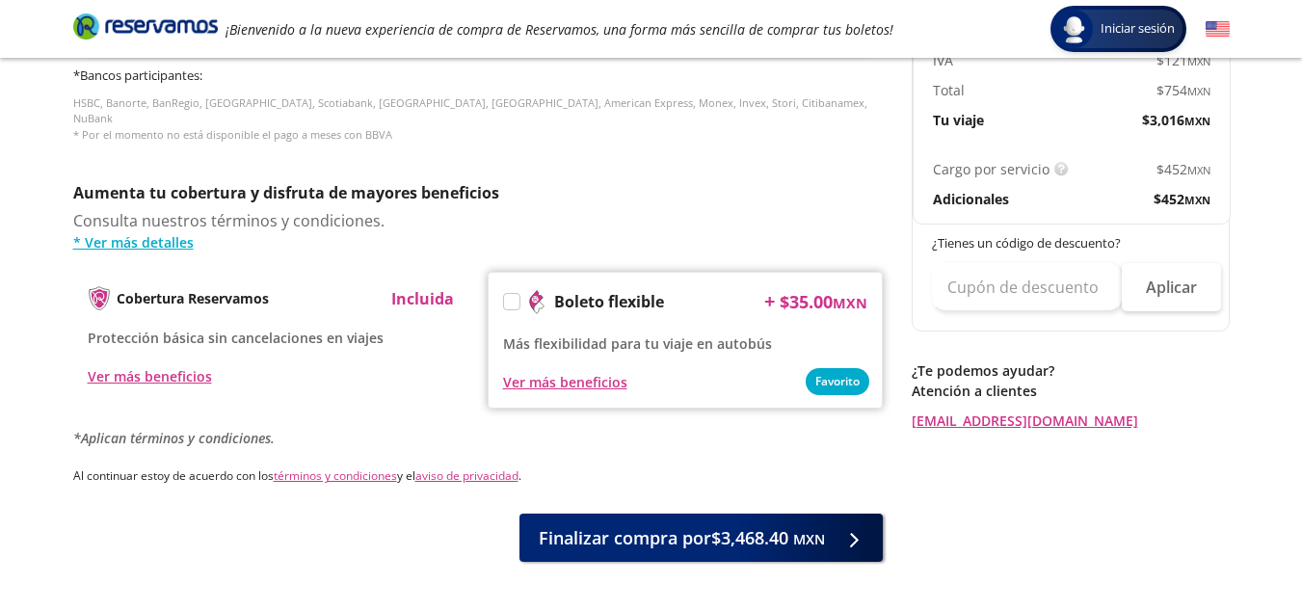
scroll to position [910, 0]
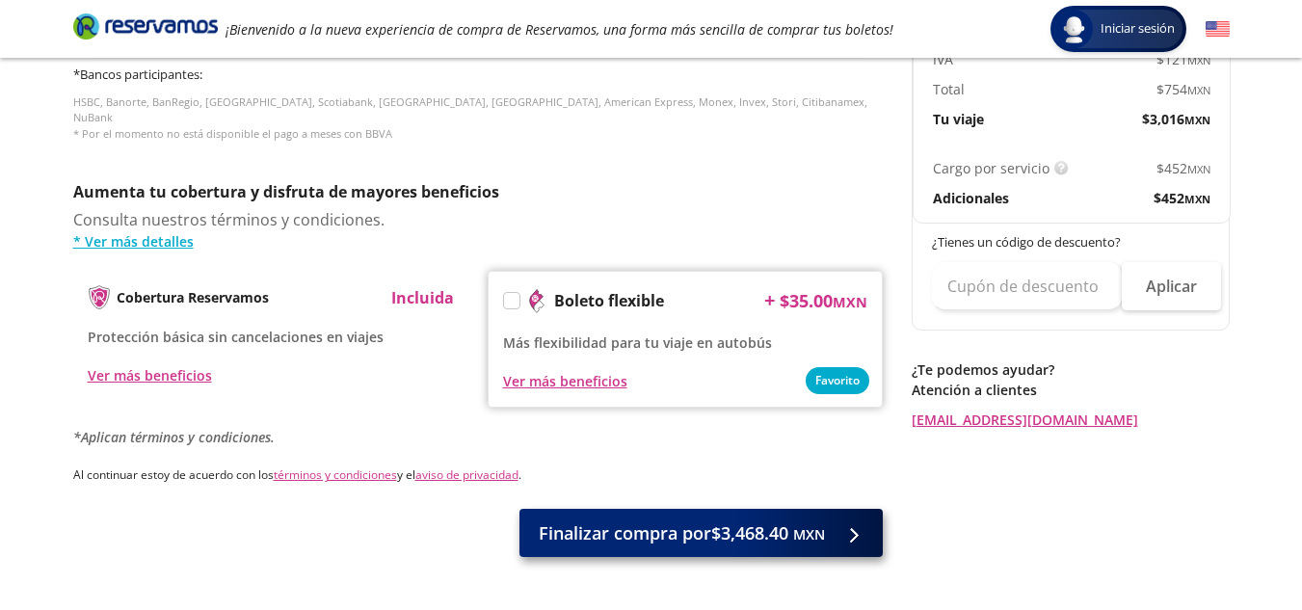
type input "[PERSON_NAME] [PERSON_NAME]"
click at [549, 520] on span "Finalizar compra por $3,468.40 MXN" at bounding box center [682, 533] width 286 height 26
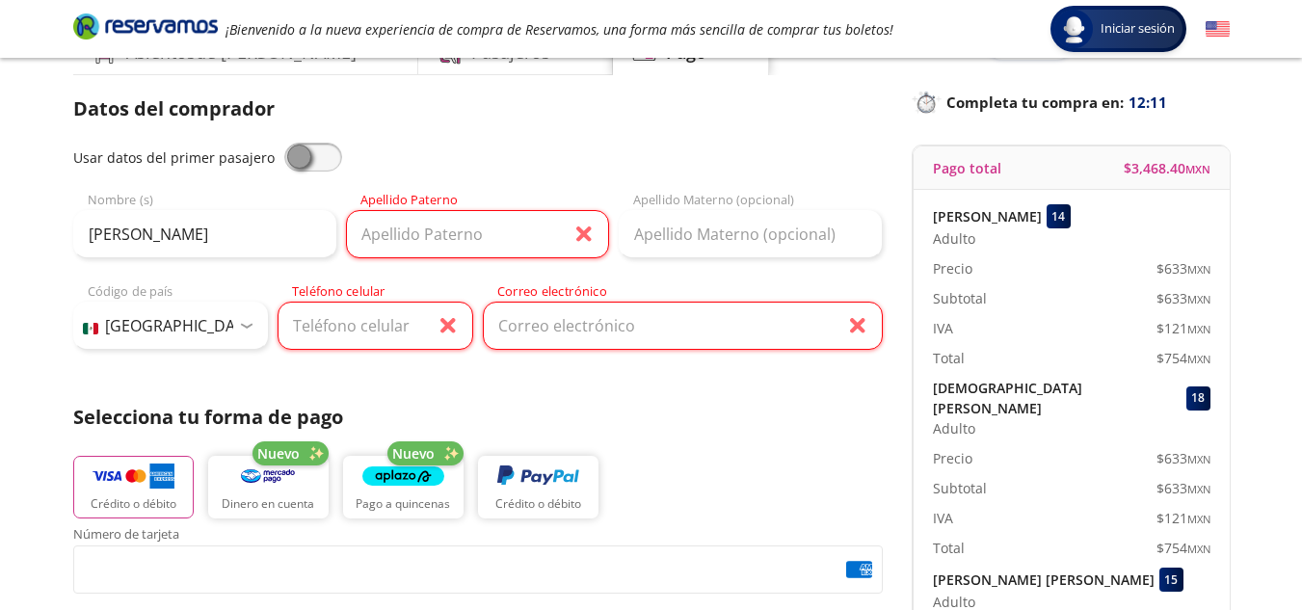
scroll to position [102, 0]
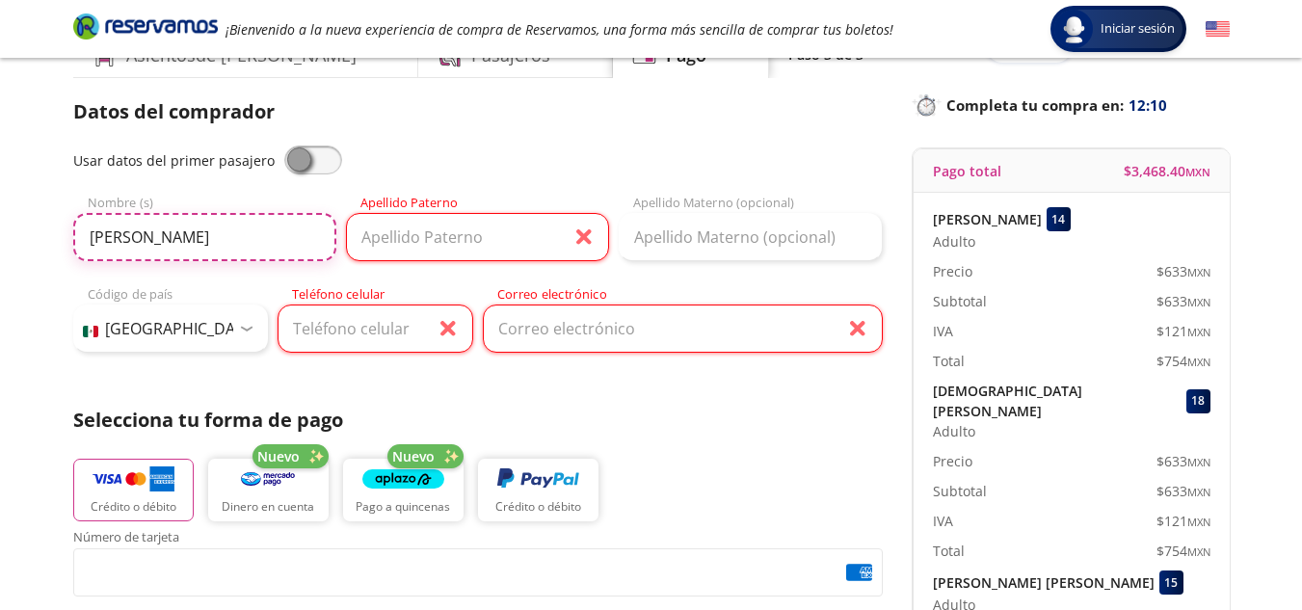
click at [285, 251] on input "[PERSON_NAME]" at bounding box center [204, 237] width 263 height 48
type input "vuelos"
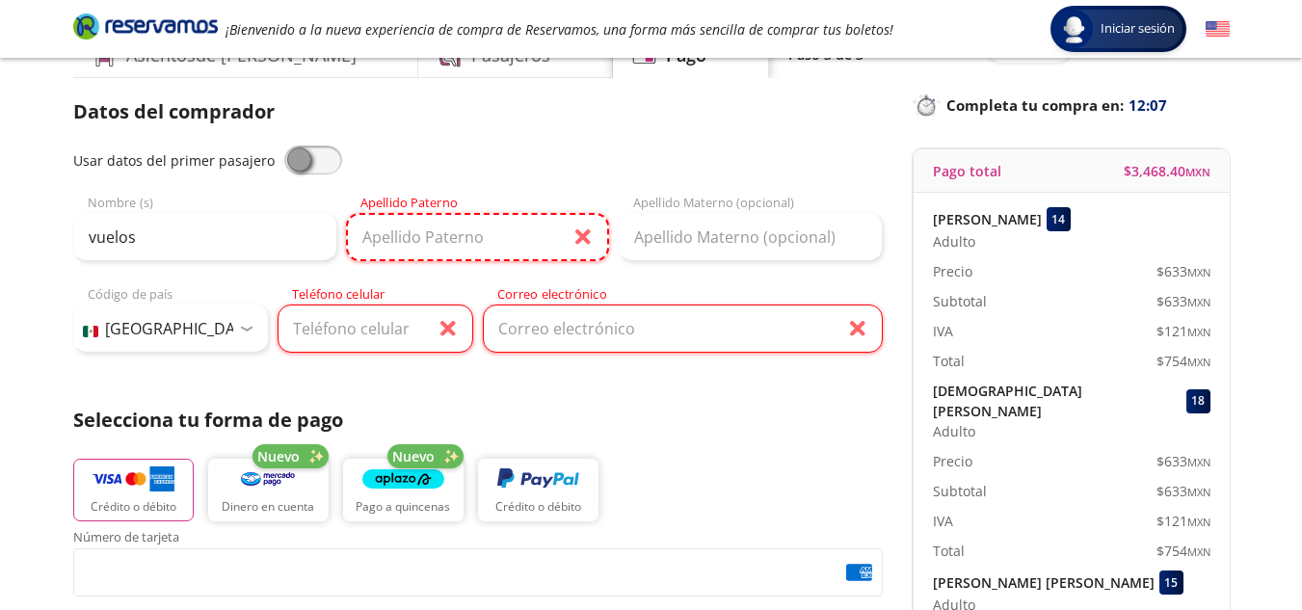
click at [428, 238] on input "Apellido Paterno" at bounding box center [477, 237] width 263 height 48
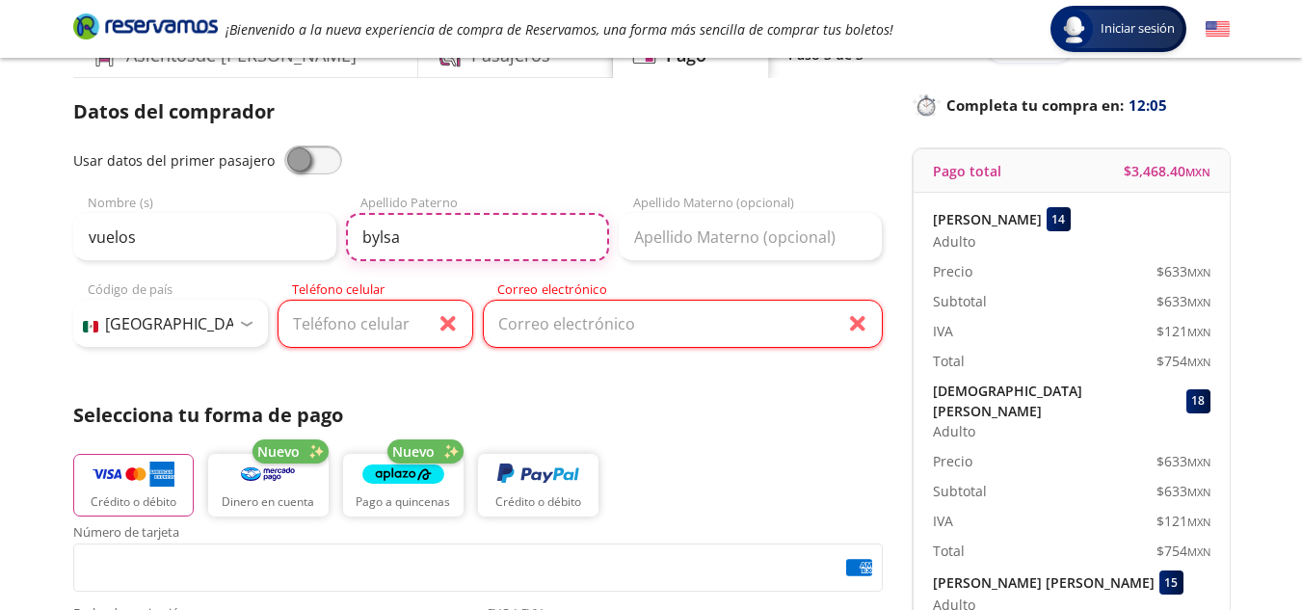
type input "bylsa"
click at [386, 316] on input "Teléfono celular" at bounding box center [375, 324] width 196 height 48
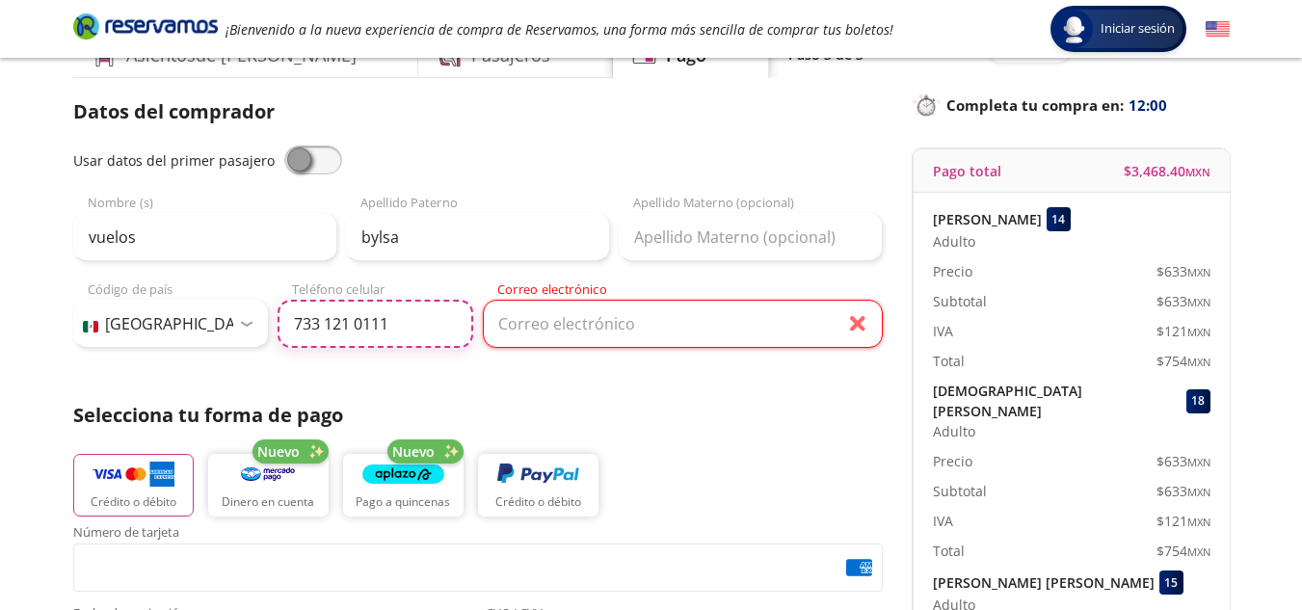
type input "733 121 0111"
click at [507, 322] on input "Correo electrónico" at bounding box center [683, 324] width 400 height 48
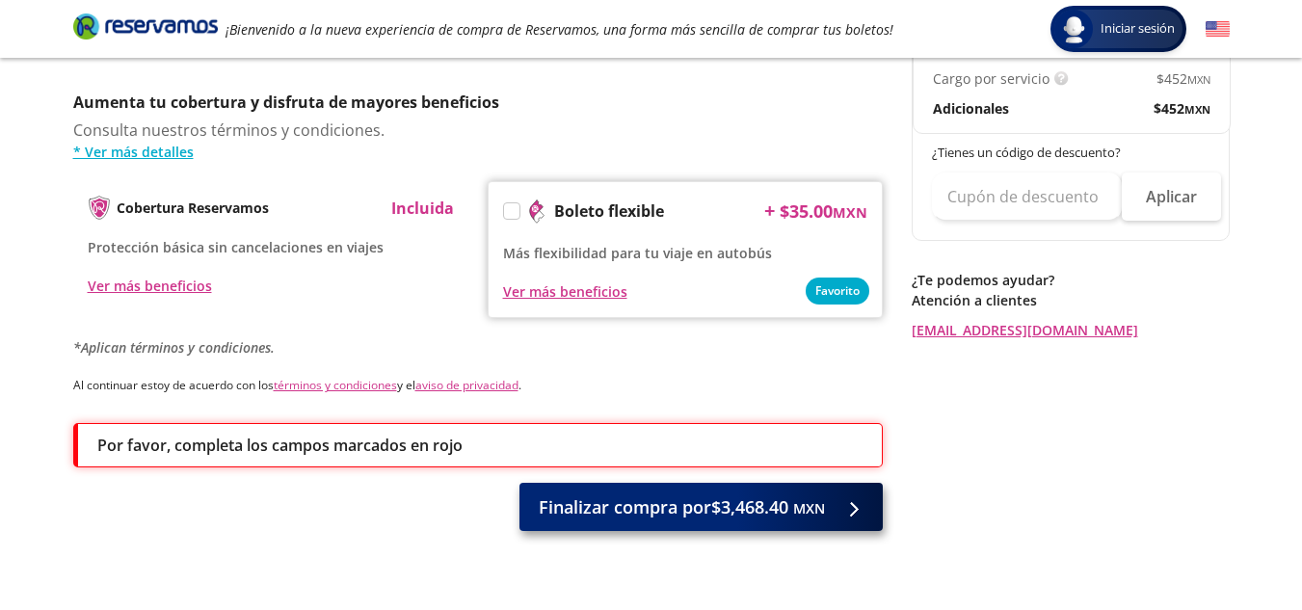
scroll to position [1012, 0]
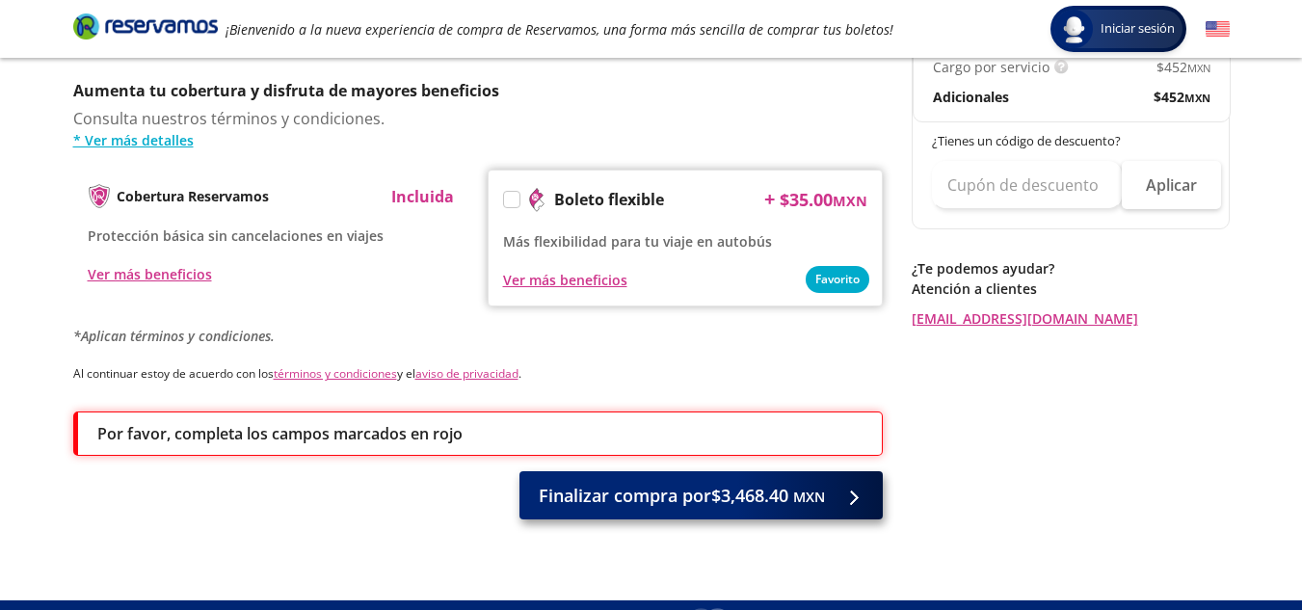
type input "[EMAIL_ADDRESS][DOMAIN_NAME]"
click at [681, 492] on span "Finalizar compra por $3,468.40 MXN" at bounding box center [682, 496] width 286 height 26
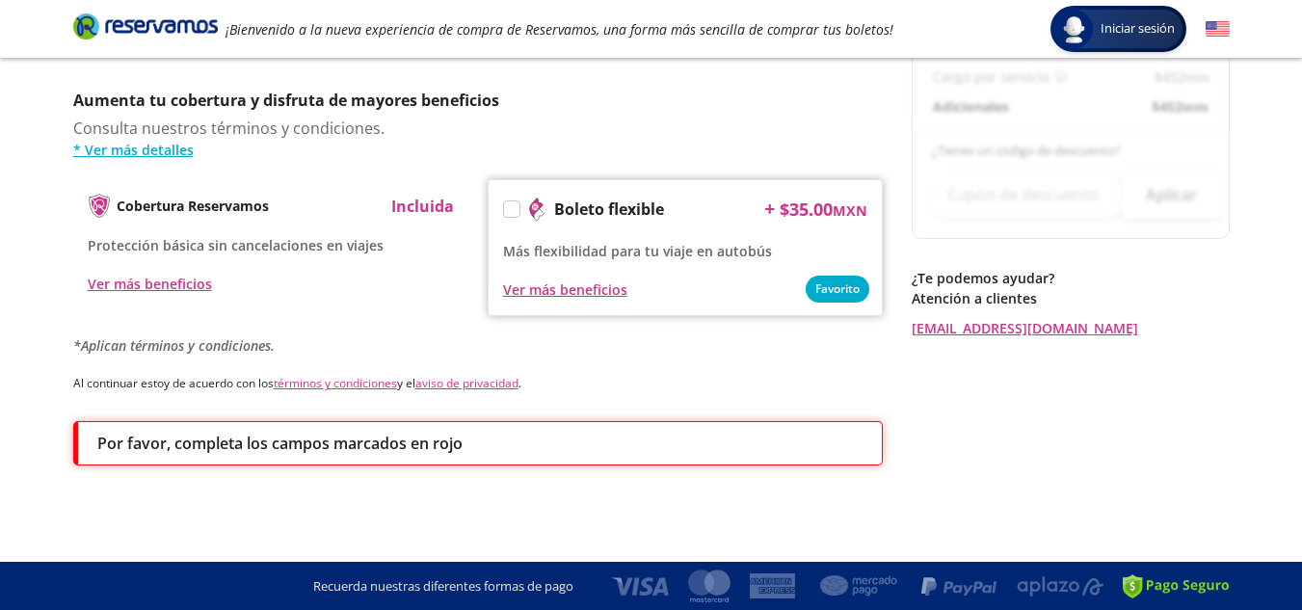
scroll to position [0, 0]
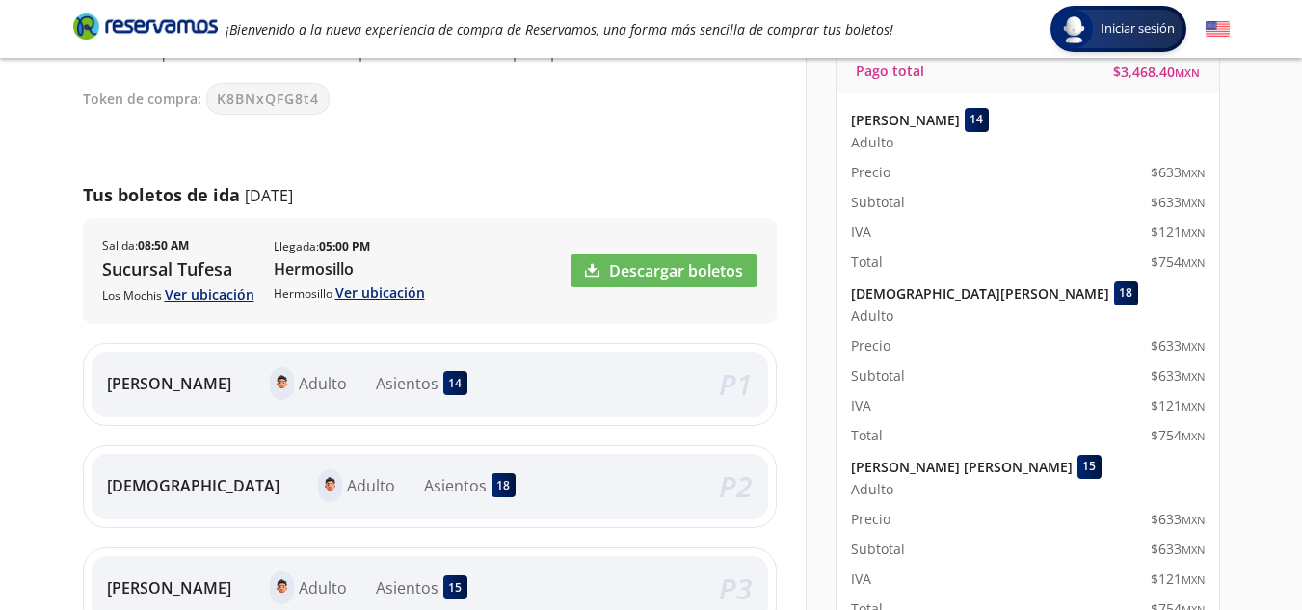
scroll to position [191, 0]
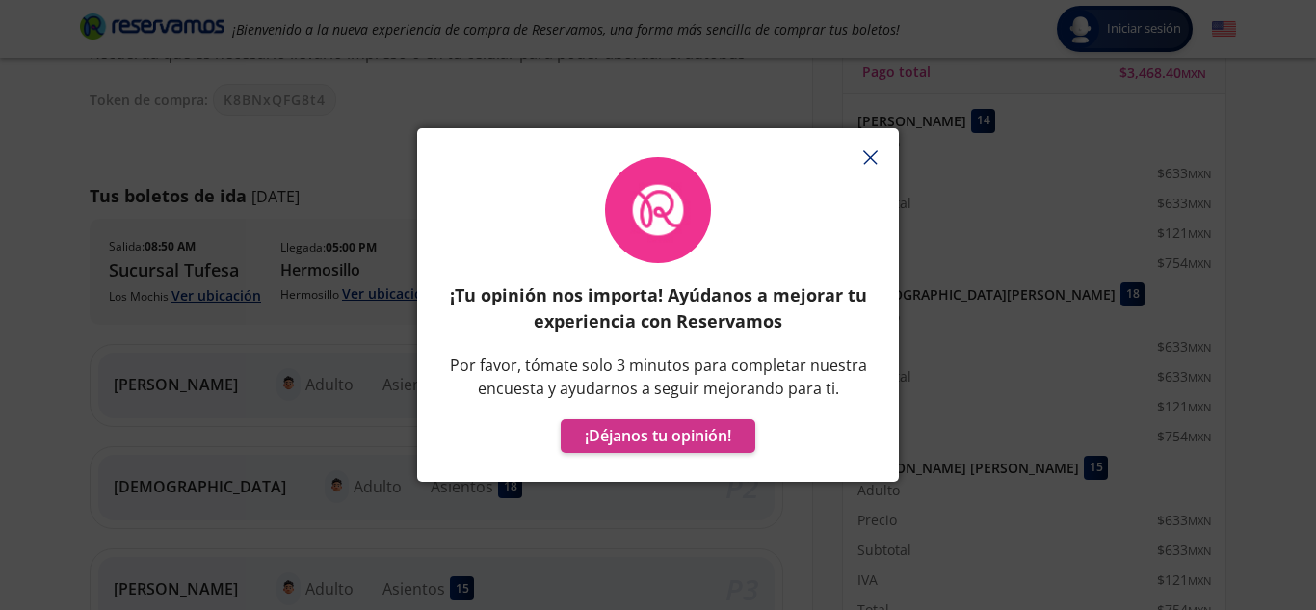
click at [985, 172] on div "¡Tu opinión nos importa! Ayúdanos a mejorar tu experiencia con Reservamos Por f…" at bounding box center [658, 305] width 1316 height 610
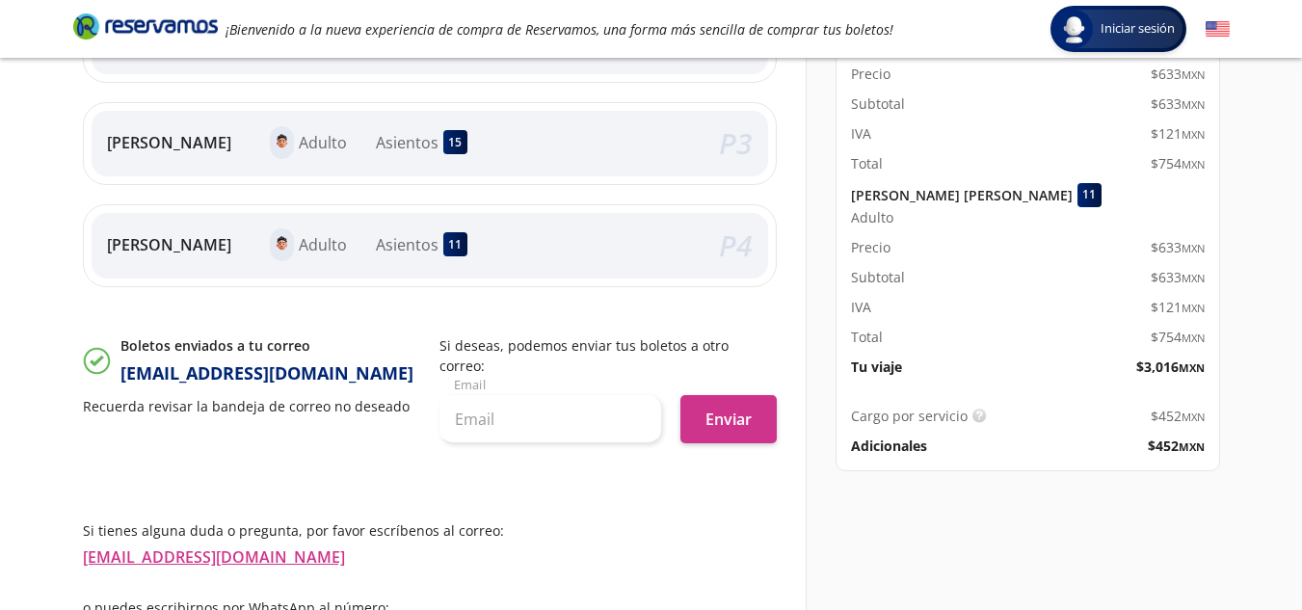
scroll to position [638, 0]
